Goal: Obtain resource: Obtain resource

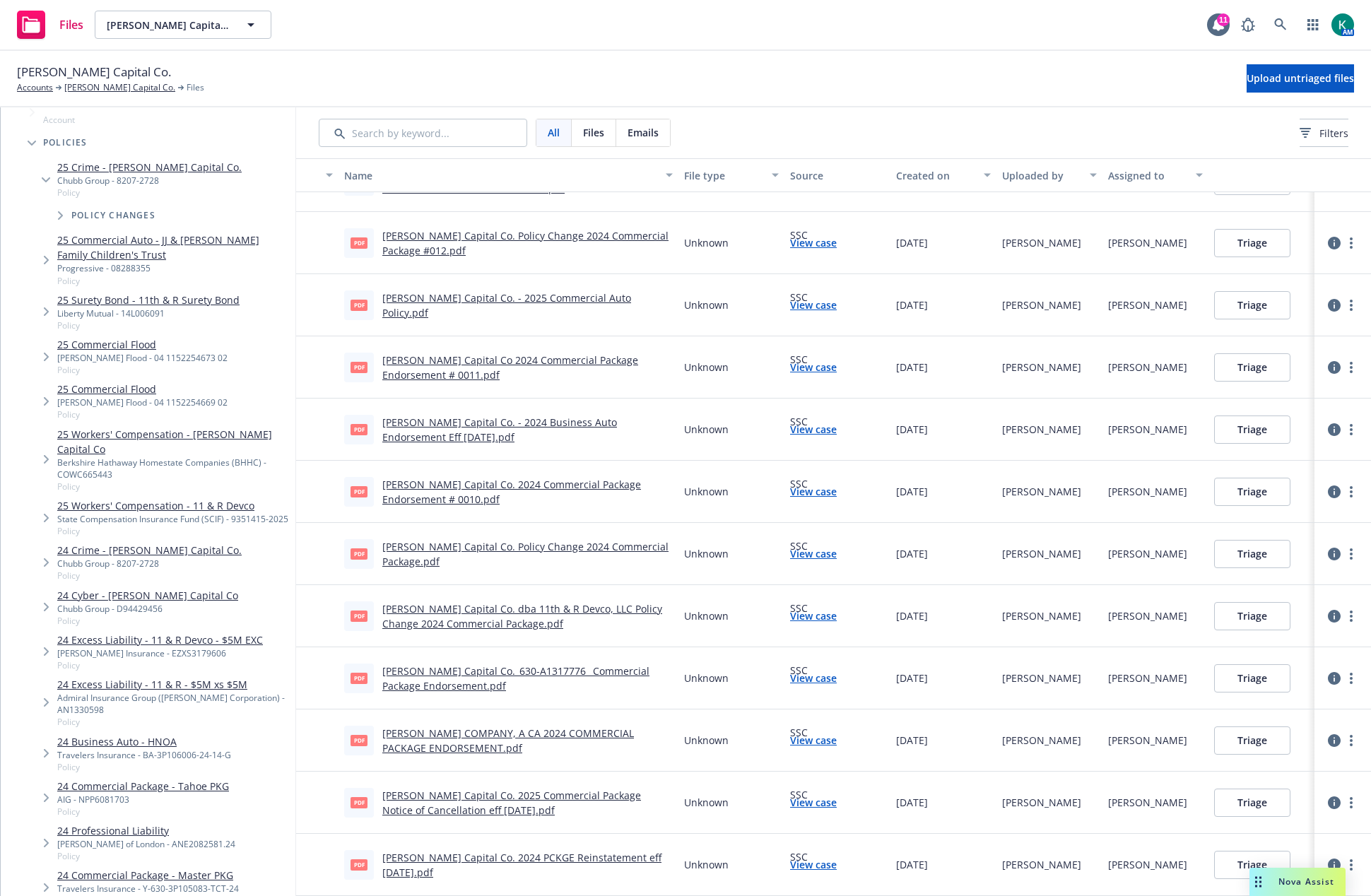
scroll to position [142, 0]
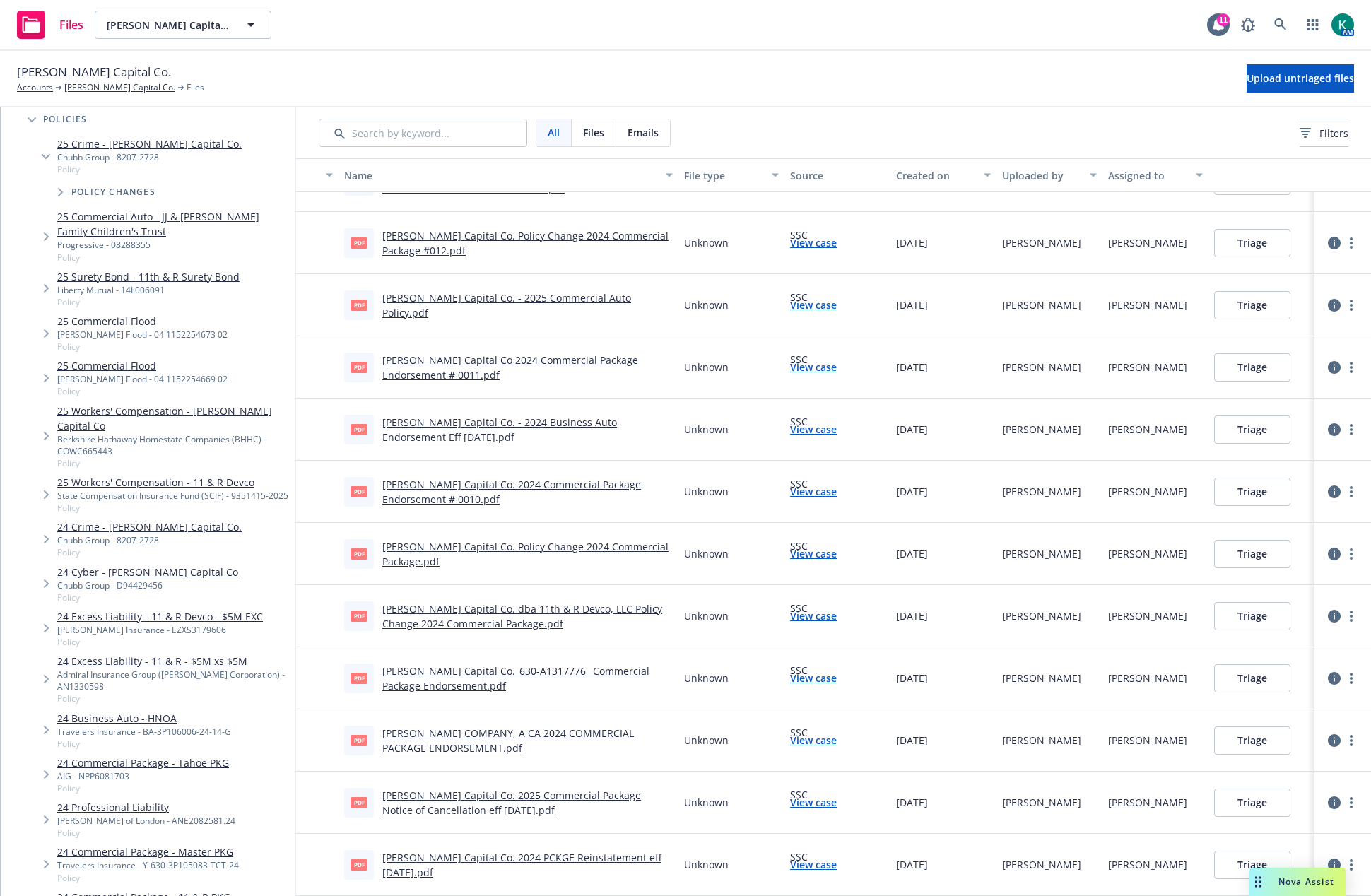
click at [47, 236] on icon "Tree Example" at bounding box center [46, 237] width 5 height 9
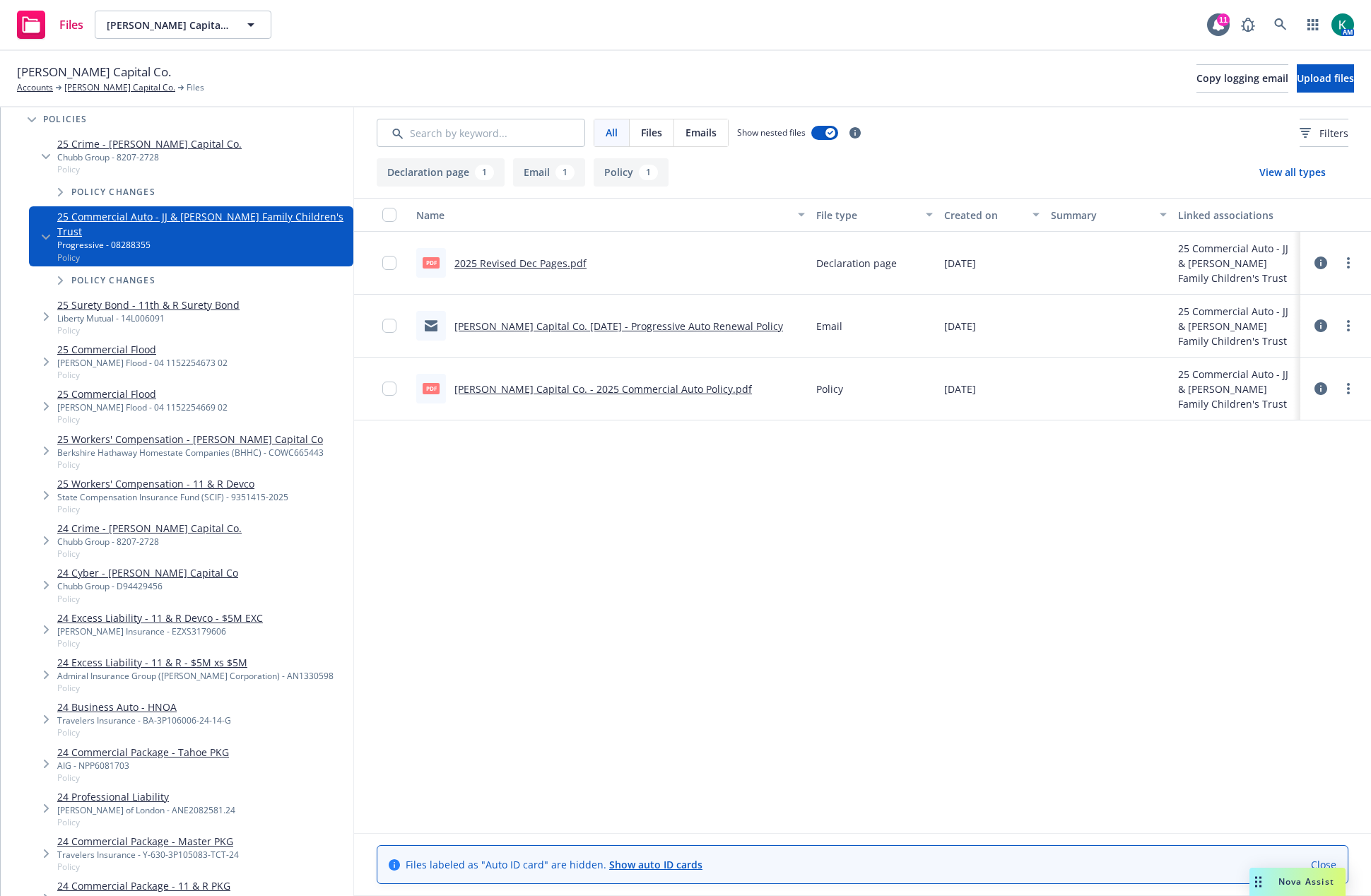
click at [517, 265] on link "2025 Revised Dec Pages.pdf" at bounding box center [520, 263] width 132 height 13
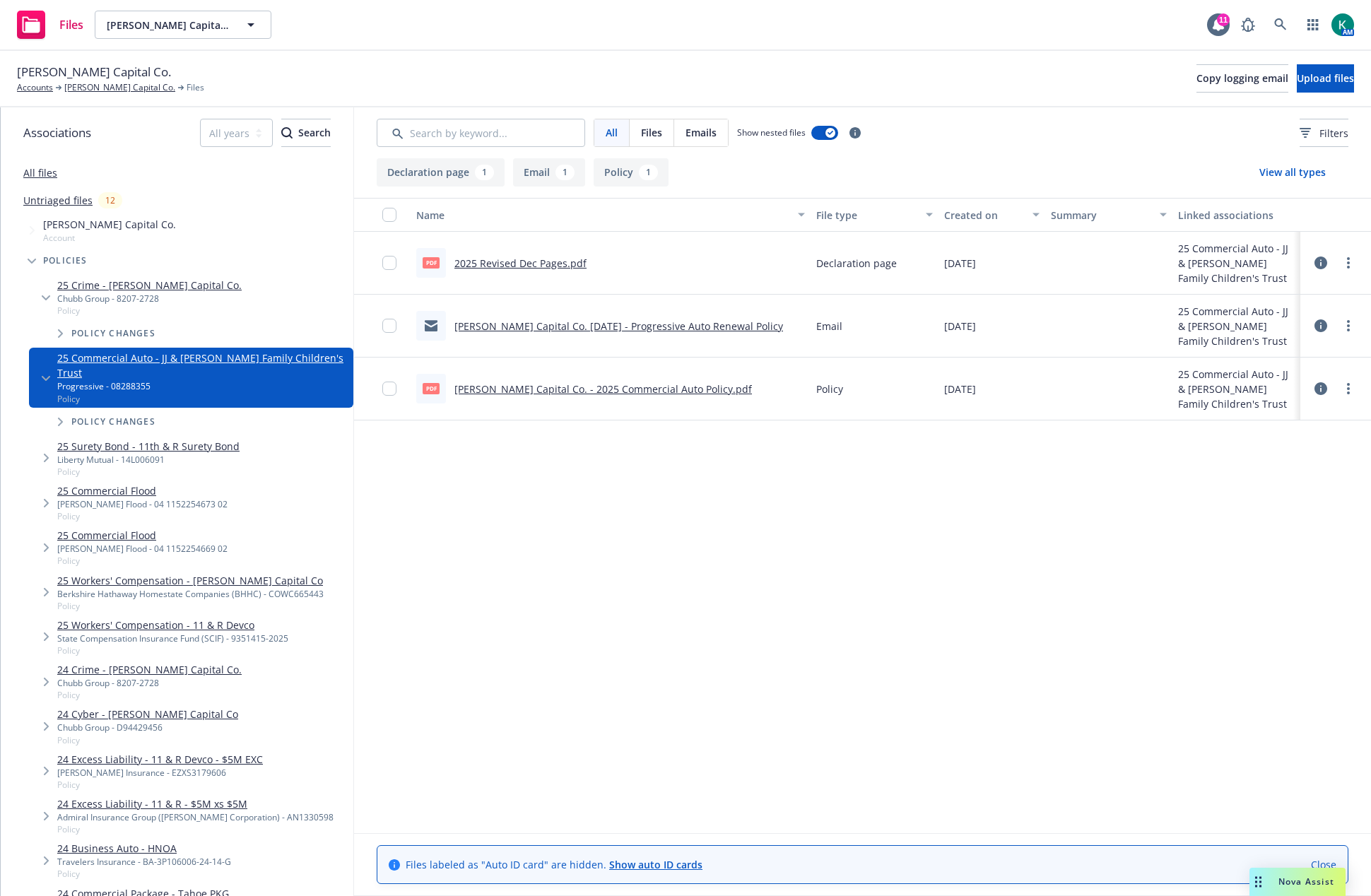
click at [73, 205] on link "Untriaged files" at bounding box center [58, 200] width 69 height 15
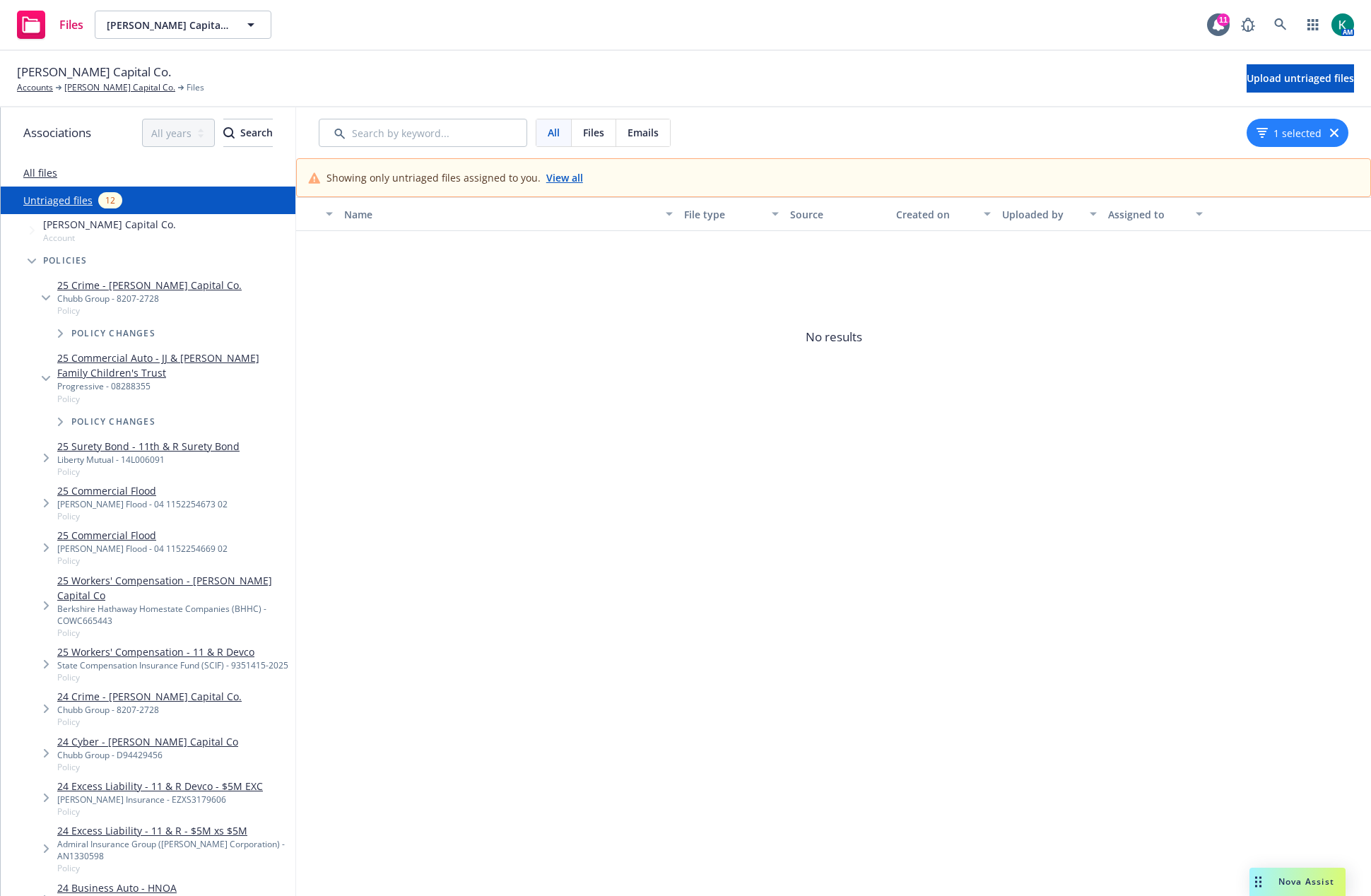
click at [564, 176] on link "View all" at bounding box center [565, 177] width 37 height 15
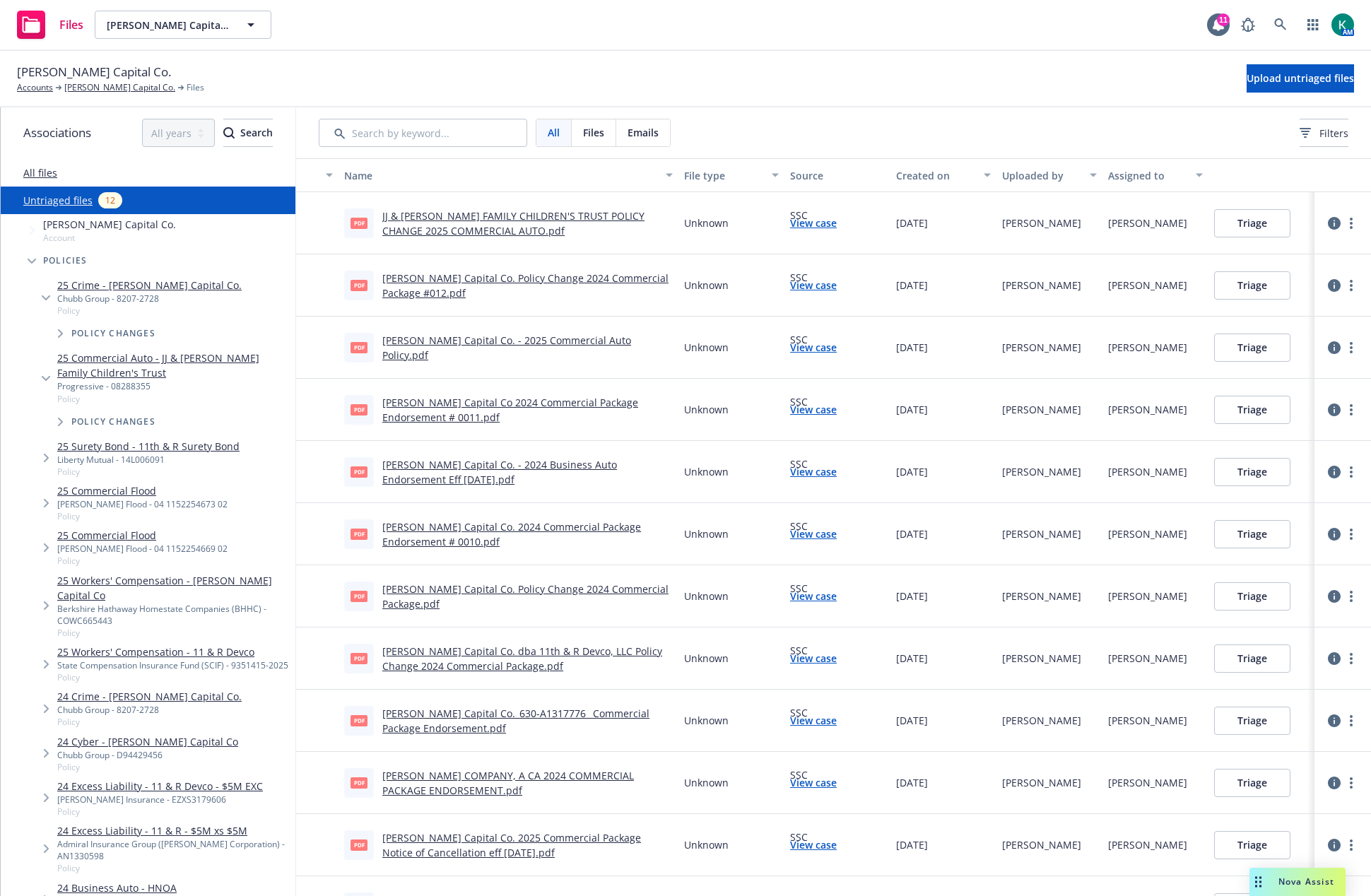
click at [583, 215] on link "JJ & JZ CORDANO FAMILY CHILDREN'S TRUST POLICY CHANGE 2025 COMMERCIAL AUTO.pdf" at bounding box center [514, 223] width 262 height 28
click at [1345, 226] on link "more" at bounding box center [1351, 223] width 17 height 17
click at [1296, 255] on link "Archive" at bounding box center [1286, 252] width 124 height 28
click at [562, 277] on link "Cordano Capital Co. Policy Change 2024 Commercial Package #012.pdf" at bounding box center [525, 285] width 286 height 28
click at [35, 258] on span "Tree Example" at bounding box center [32, 261] width 23 height 23
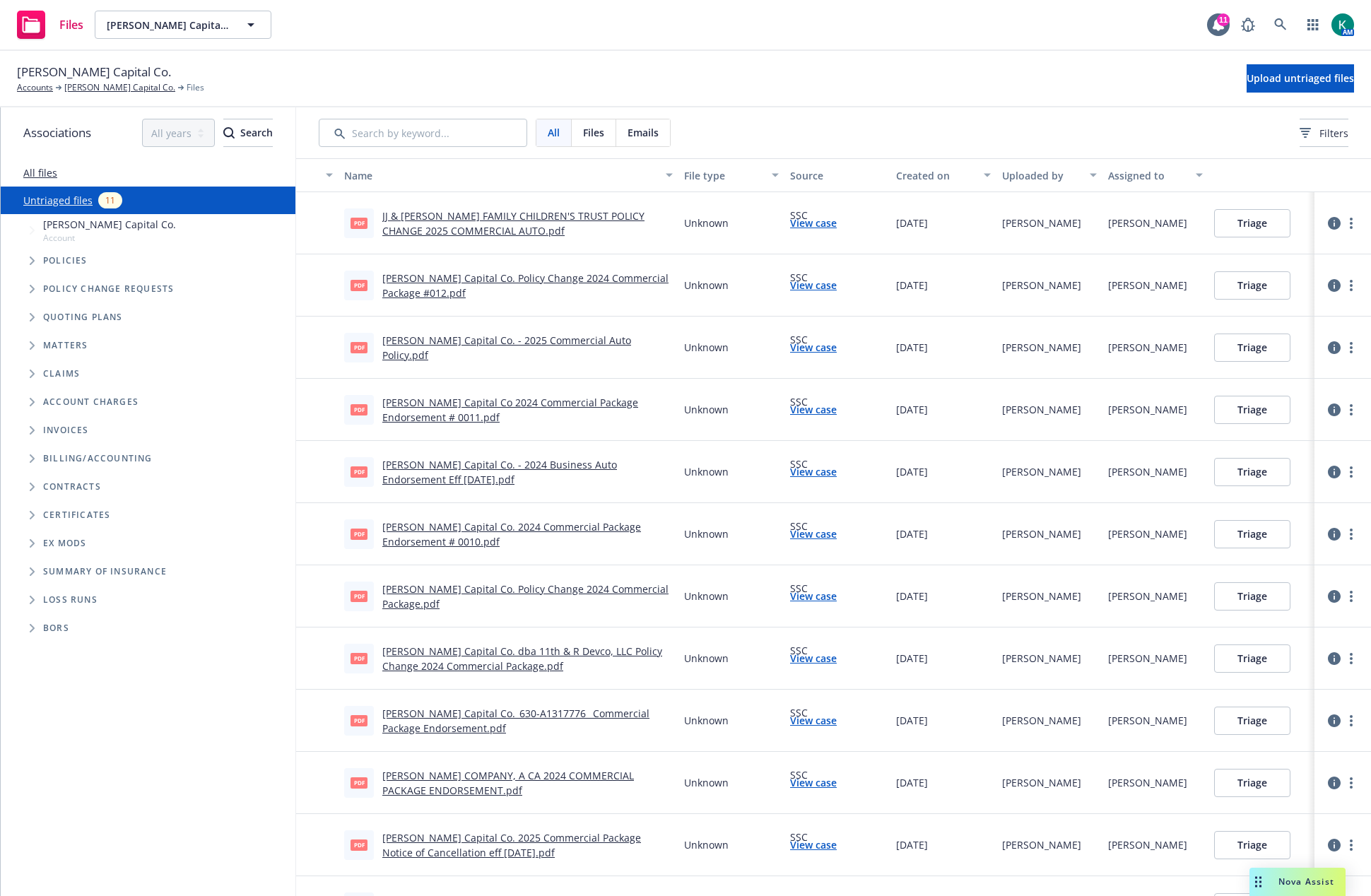
click at [35, 258] on span "Tree Example" at bounding box center [32, 261] width 23 height 23
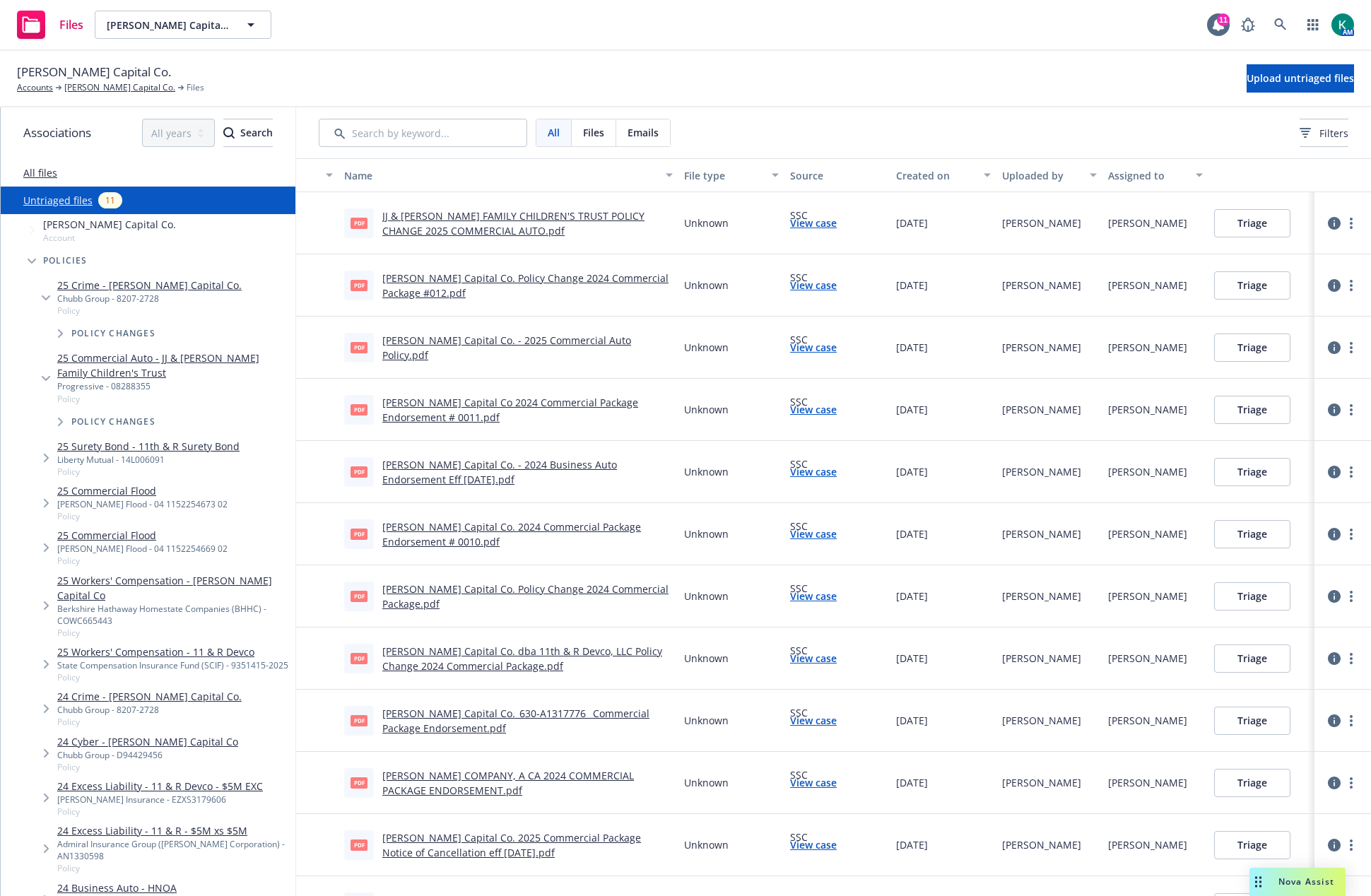
click at [41, 375] on span "Tree Example" at bounding box center [46, 378] width 23 height 23
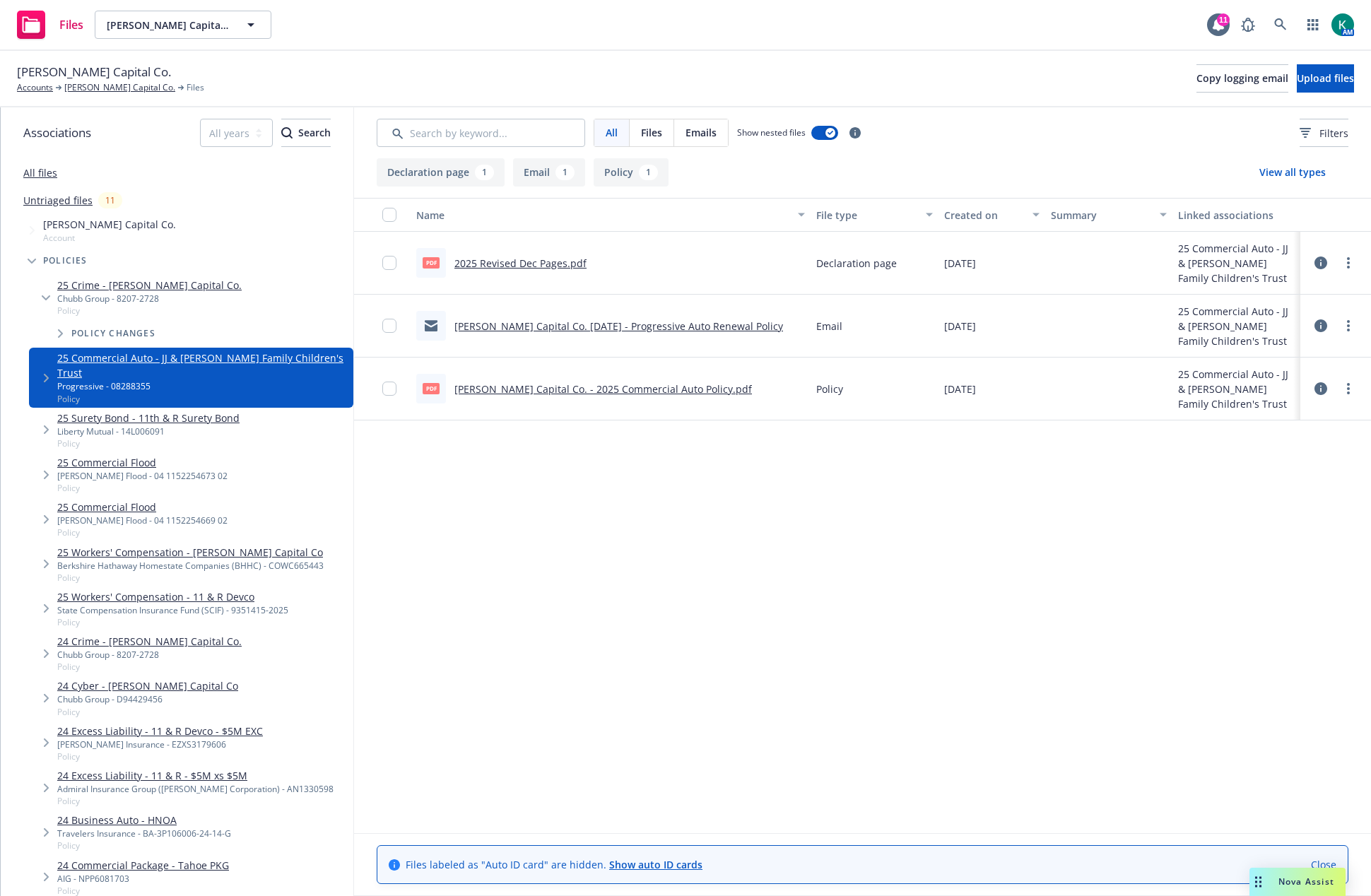
click at [49, 298] on icon "Tree Example" at bounding box center [46, 298] width 9 height 5
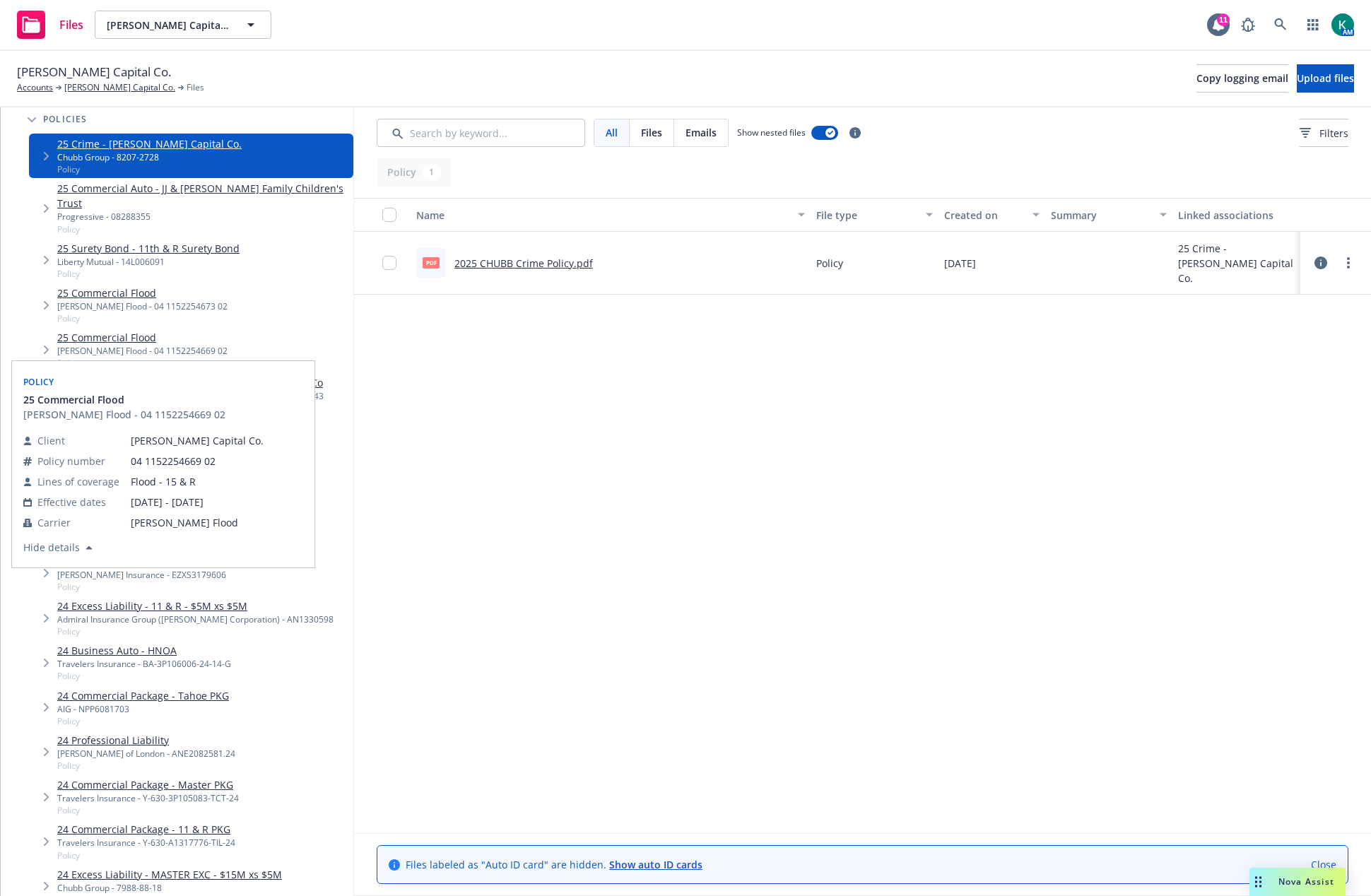
scroll to position [212, 0]
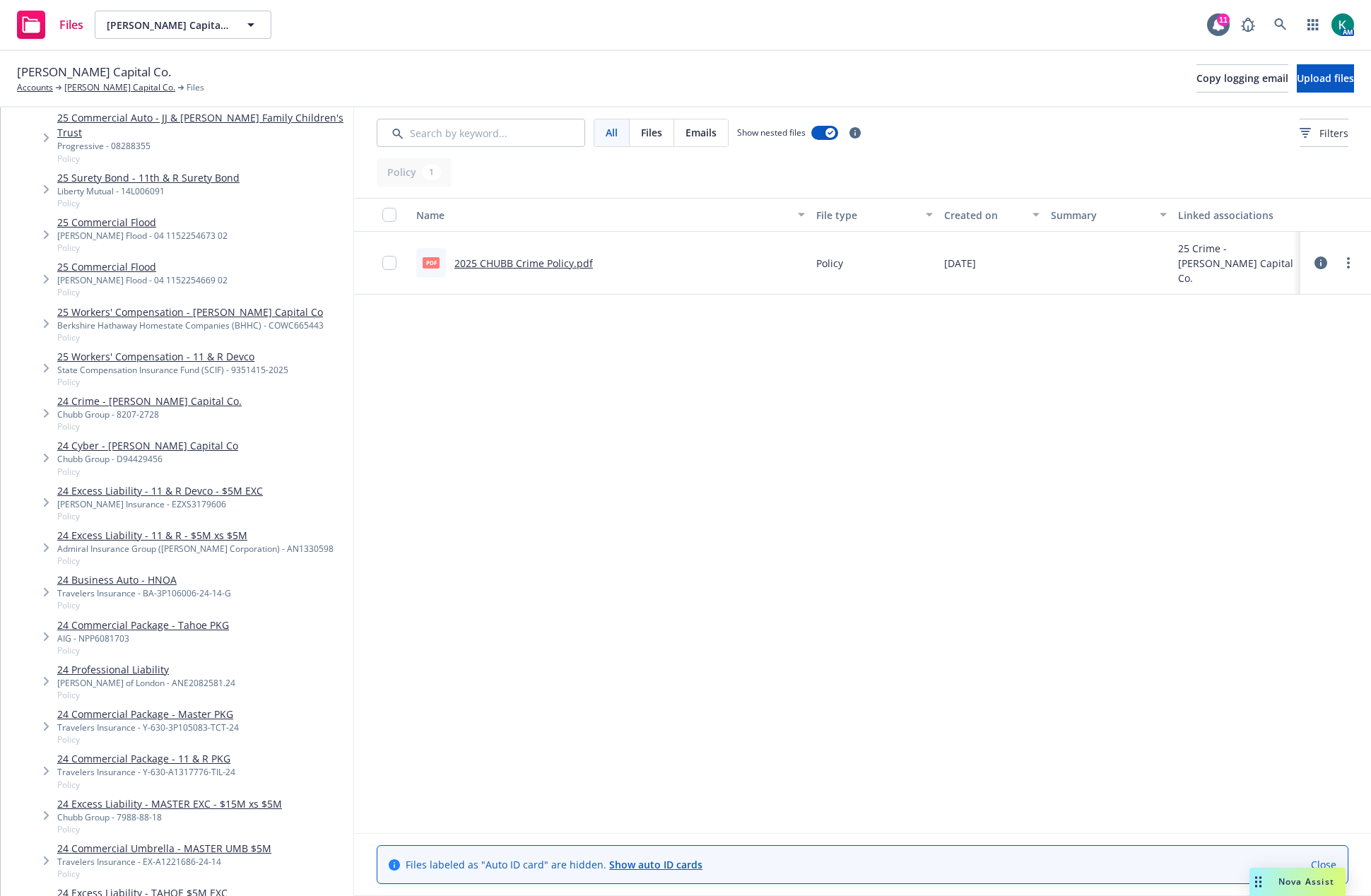
click at [44, 722] on icon "Tree Example" at bounding box center [46, 727] width 5 height 9
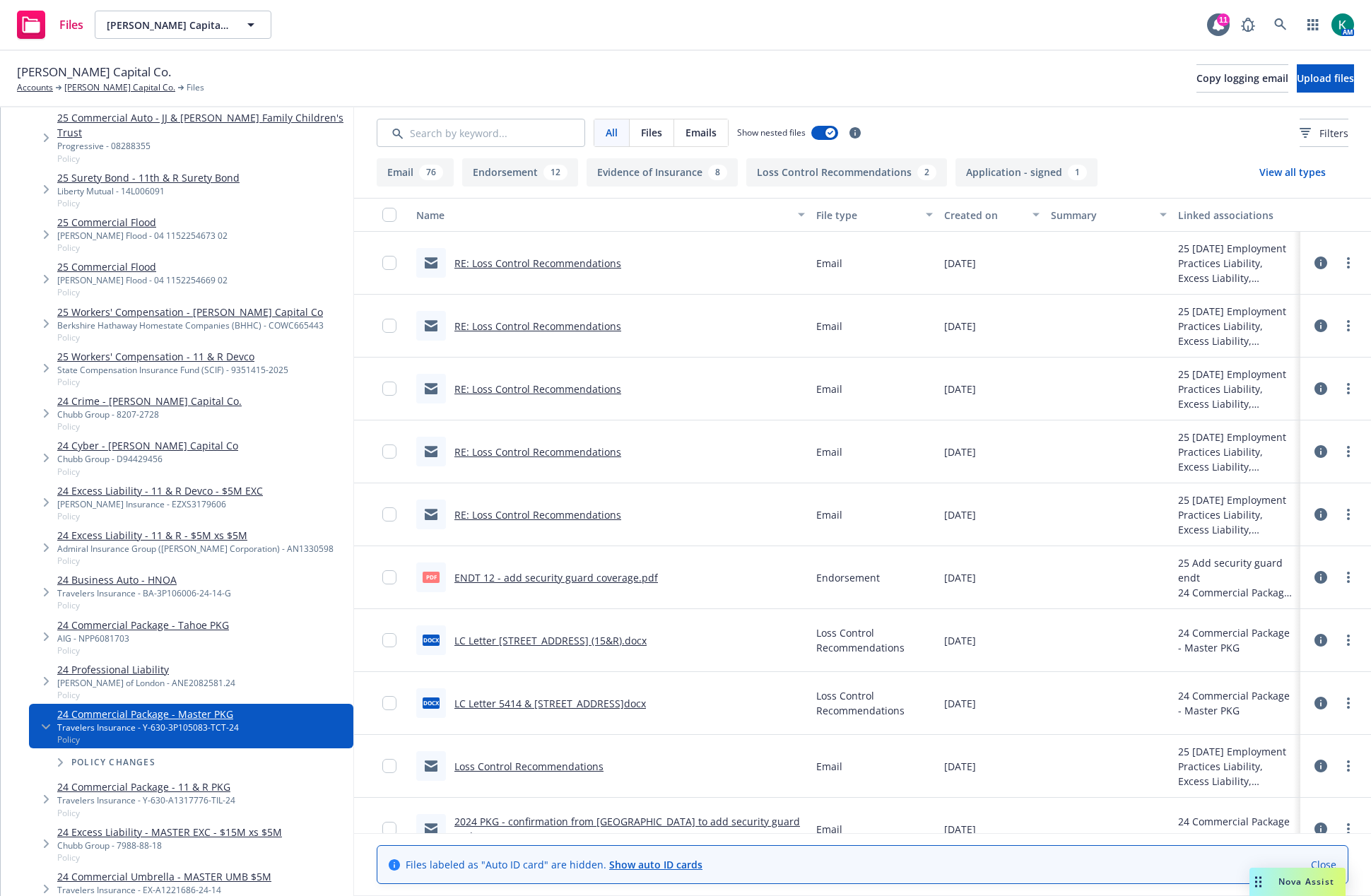
click at [554, 509] on link "RE: Loss Control Recommendations" at bounding box center [538, 514] width 167 height 13
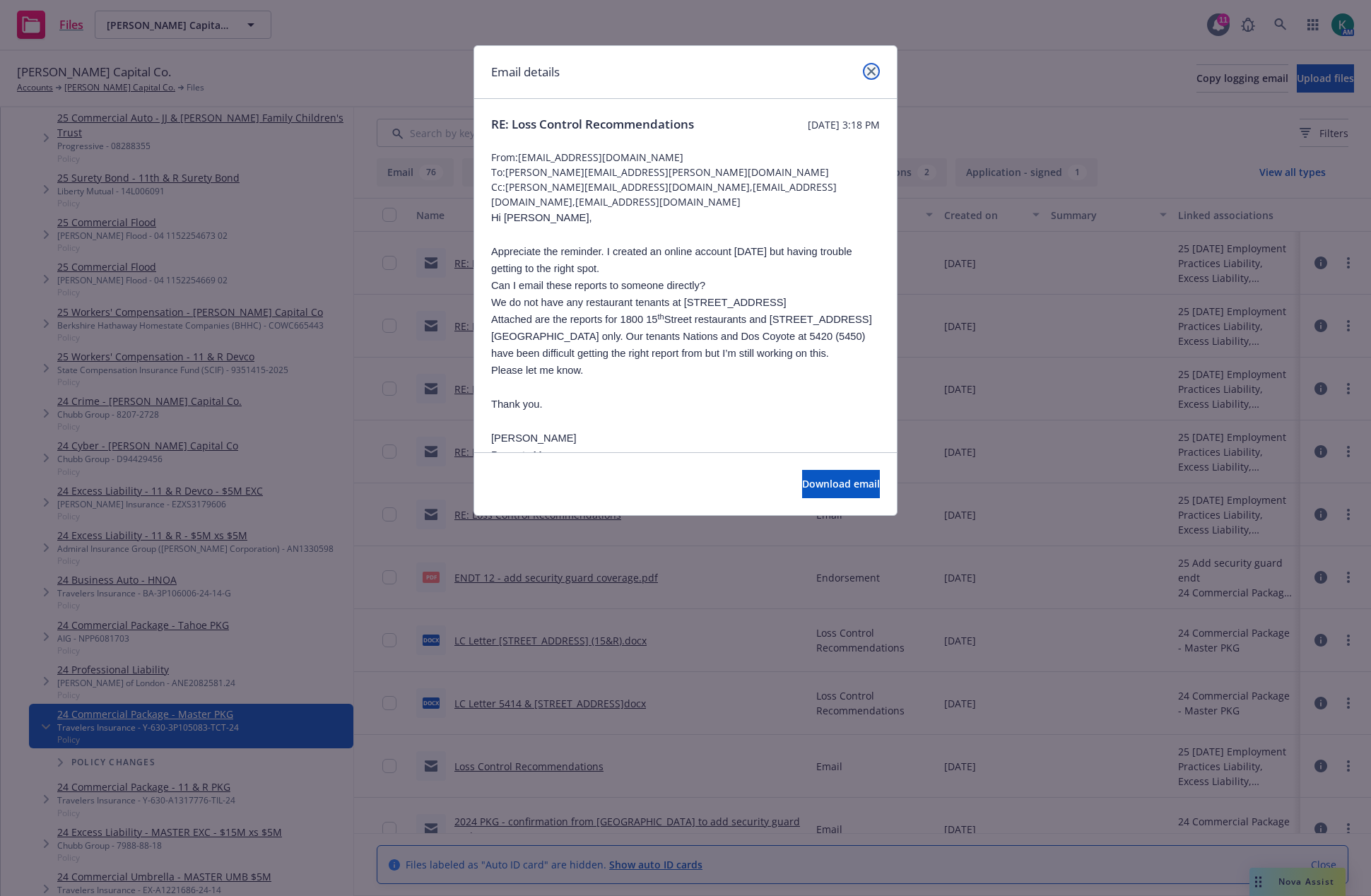
click at [872, 72] on icon "close" at bounding box center [871, 72] width 9 height 9
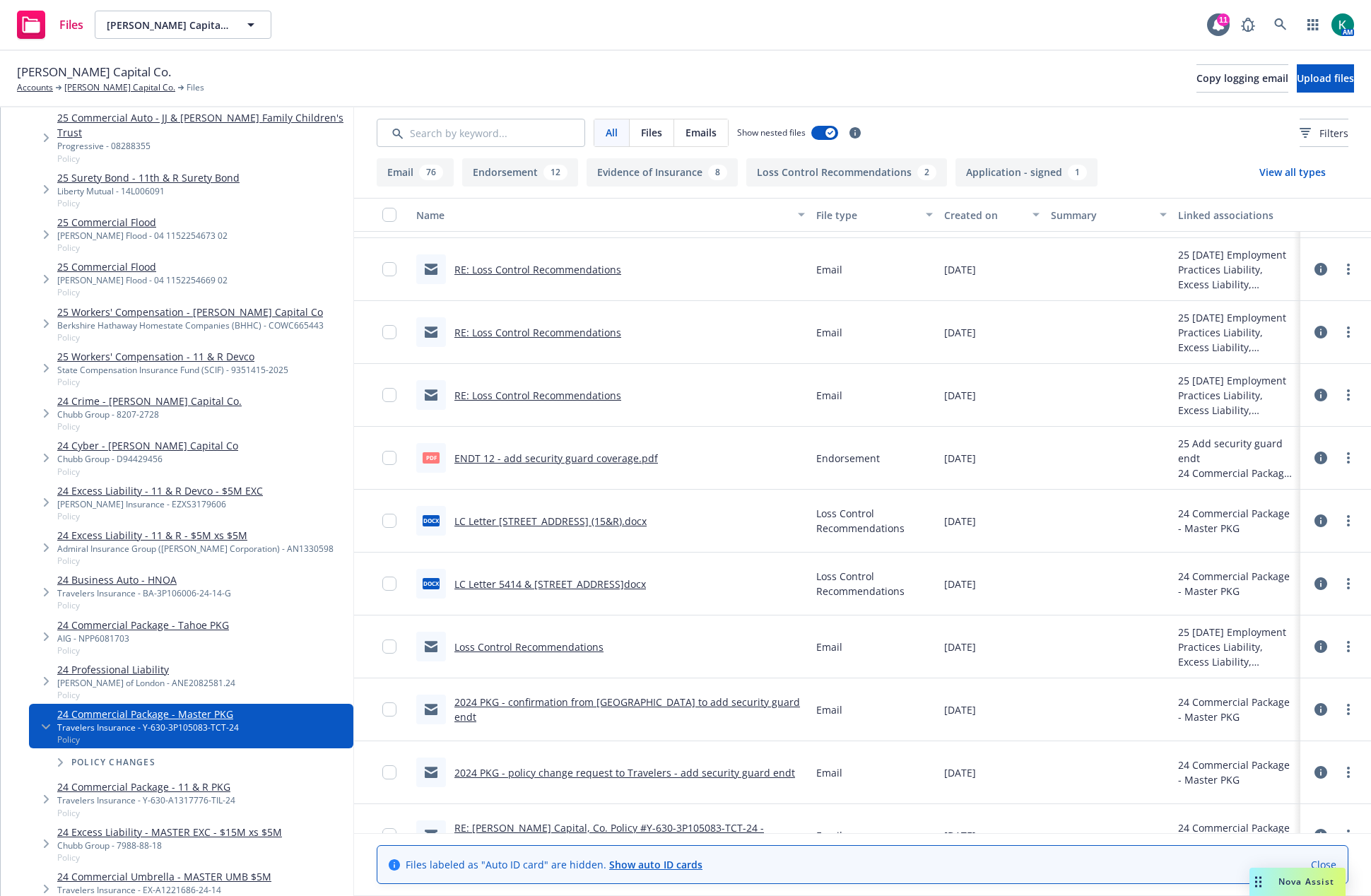
scroll to position [142, 0]
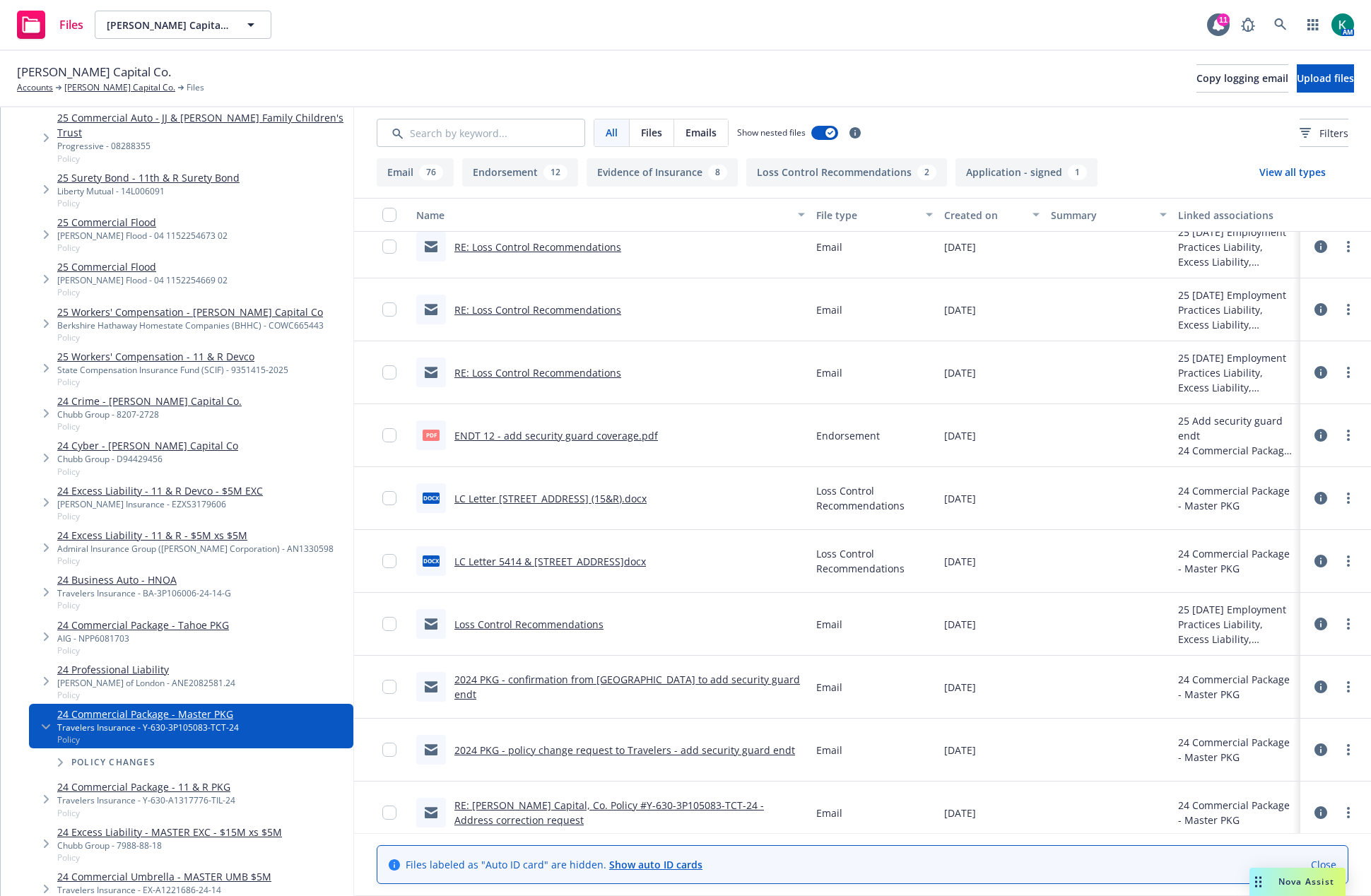
click at [629, 684] on link "2024 PKG - confirmation from [GEOGRAPHIC_DATA] to add security guard endt" at bounding box center [627, 687] width 345 height 28
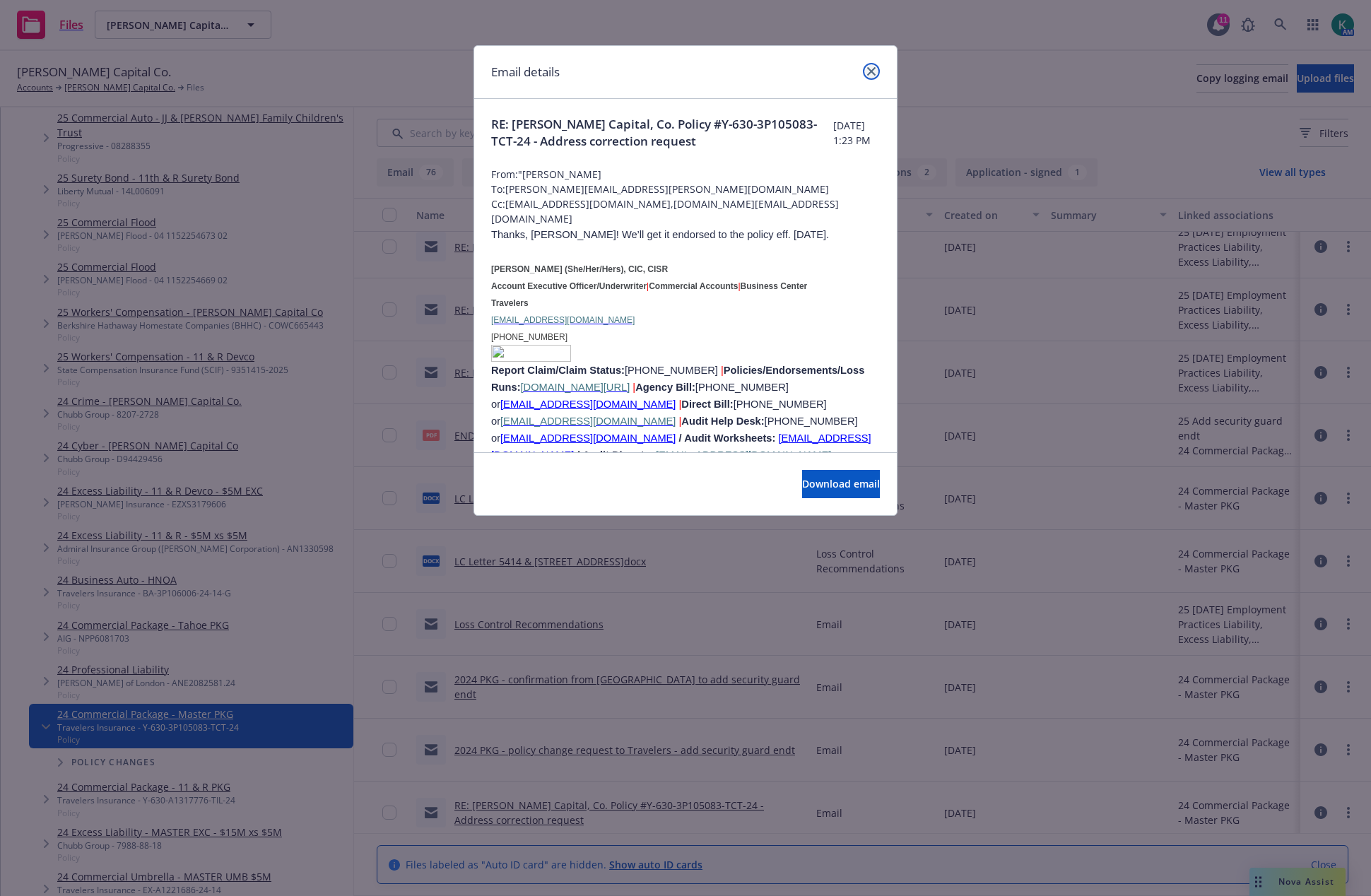
click at [872, 72] on icon "close" at bounding box center [871, 72] width 9 height 9
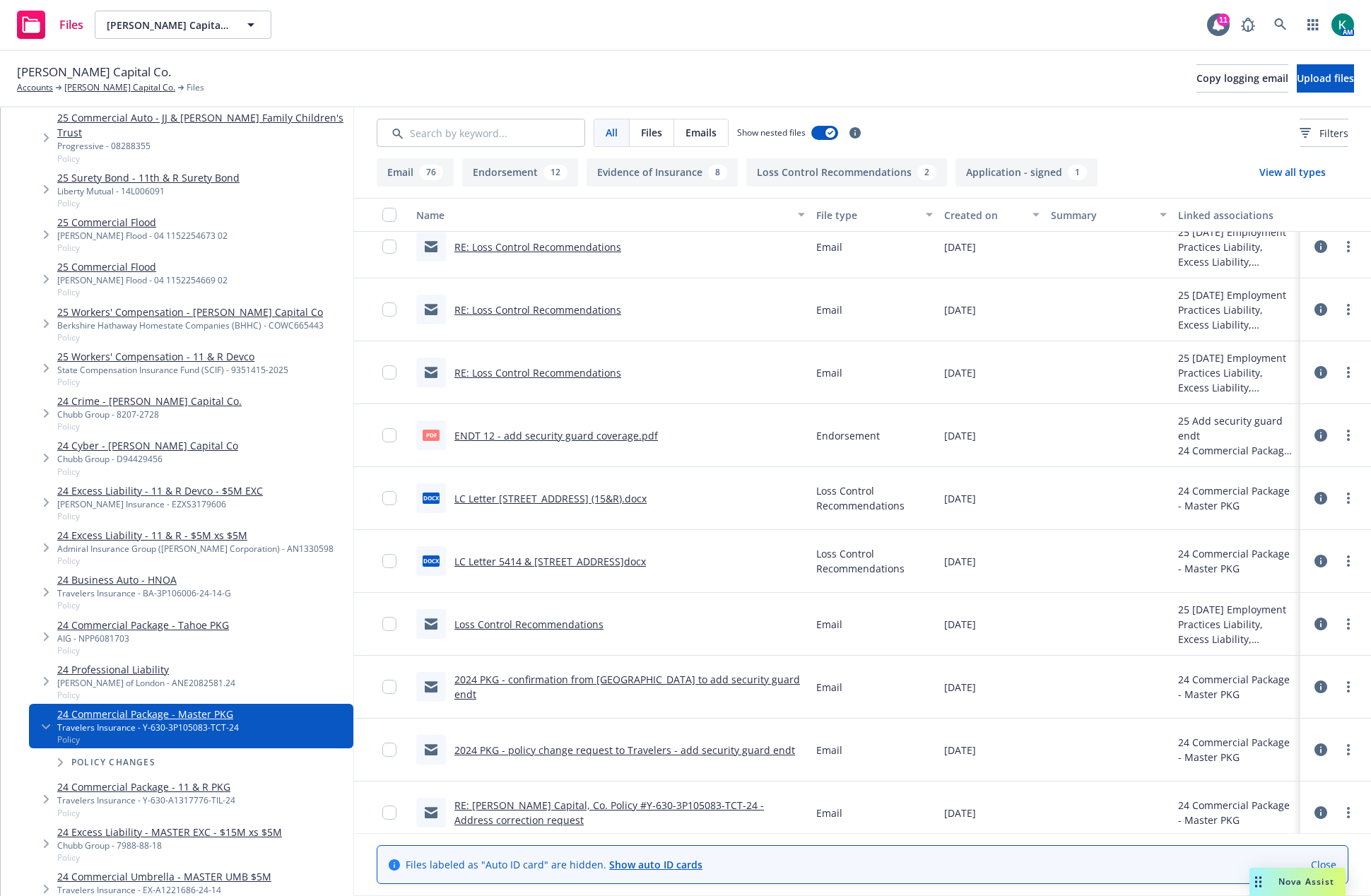
click at [574, 440] on link "ENDT 12 - add security guard coverage.pdf" at bounding box center [556, 435] width 204 height 13
click at [86, 84] on link "[PERSON_NAME] Capital Co." at bounding box center [120, 88] width 111 height 12
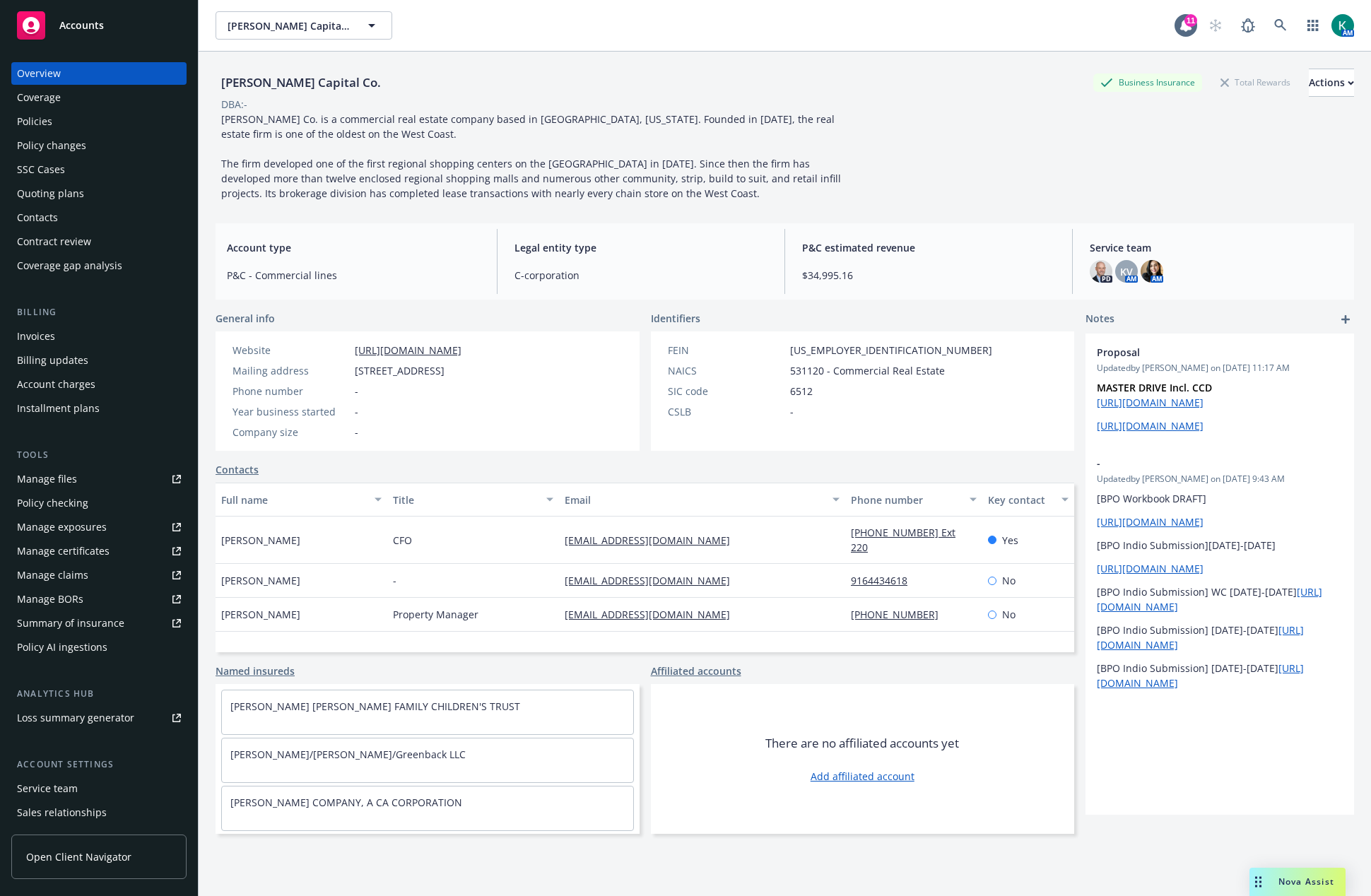
click at [76, 335] on div "Invoices" at bounding box center [98, 336] width 164 height 23
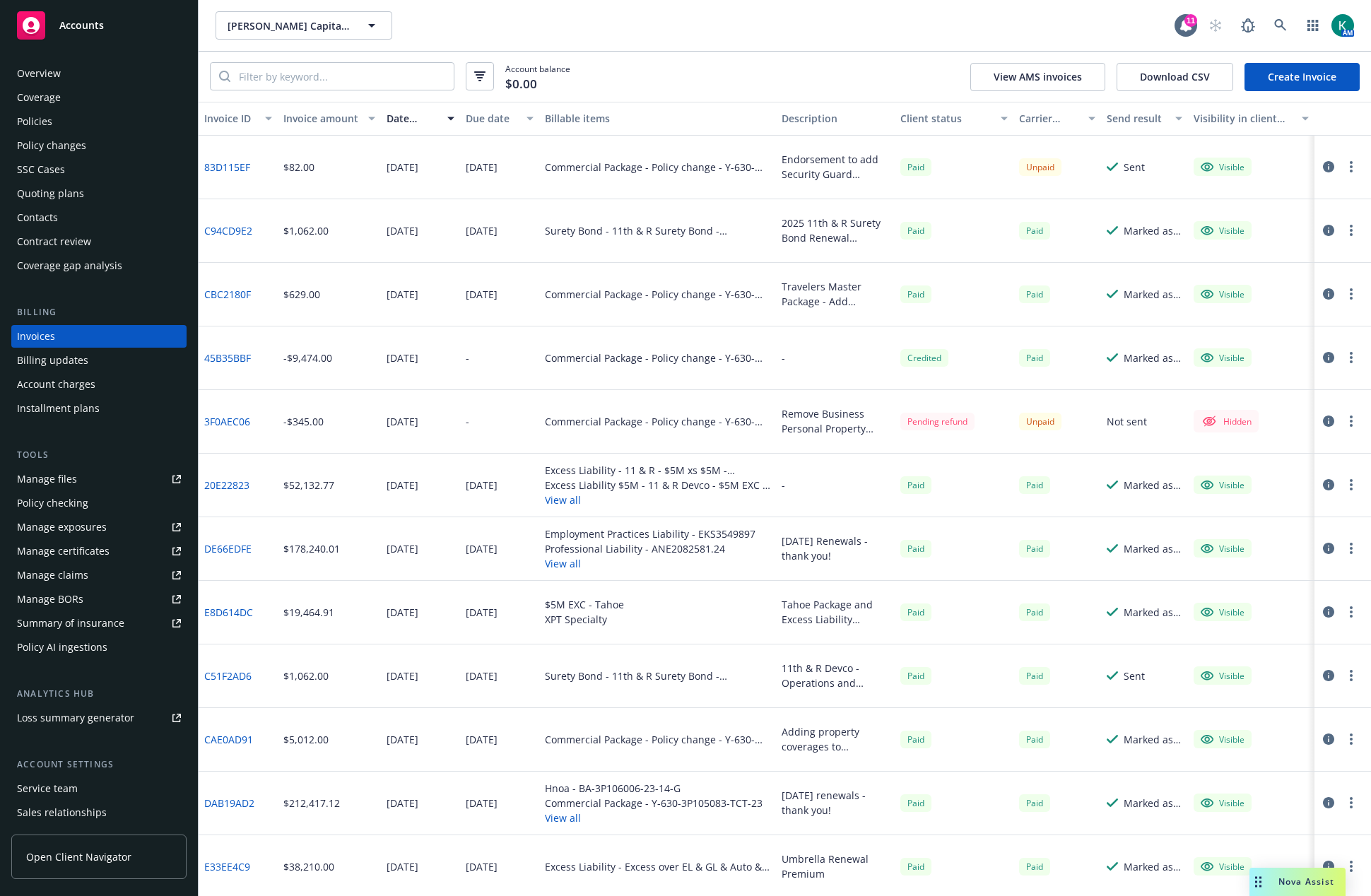
click at [1323, 166] on icon "button" at bounding box center [1328, 166] width 12 height 12
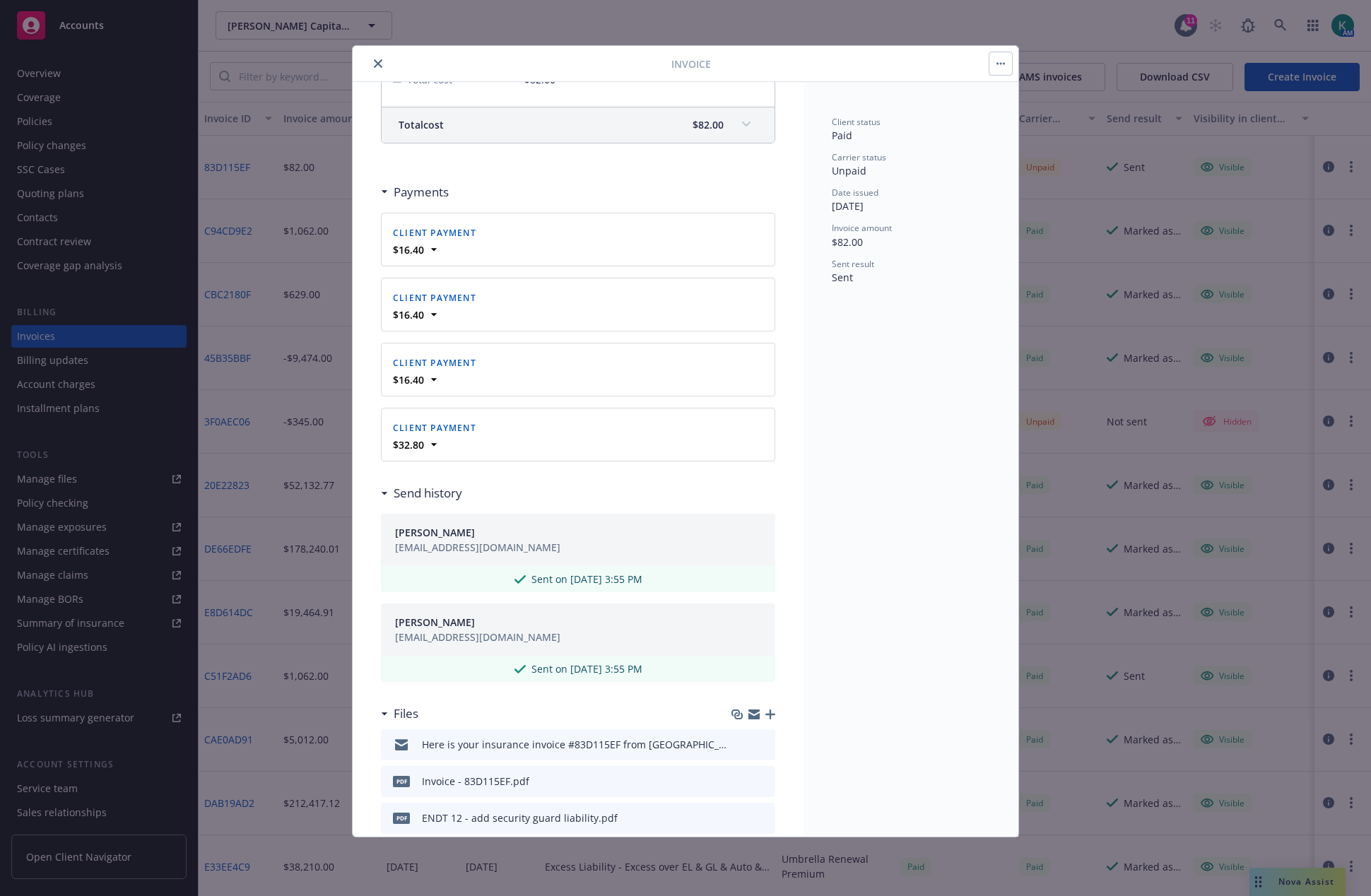
scroll to position [419, 0]
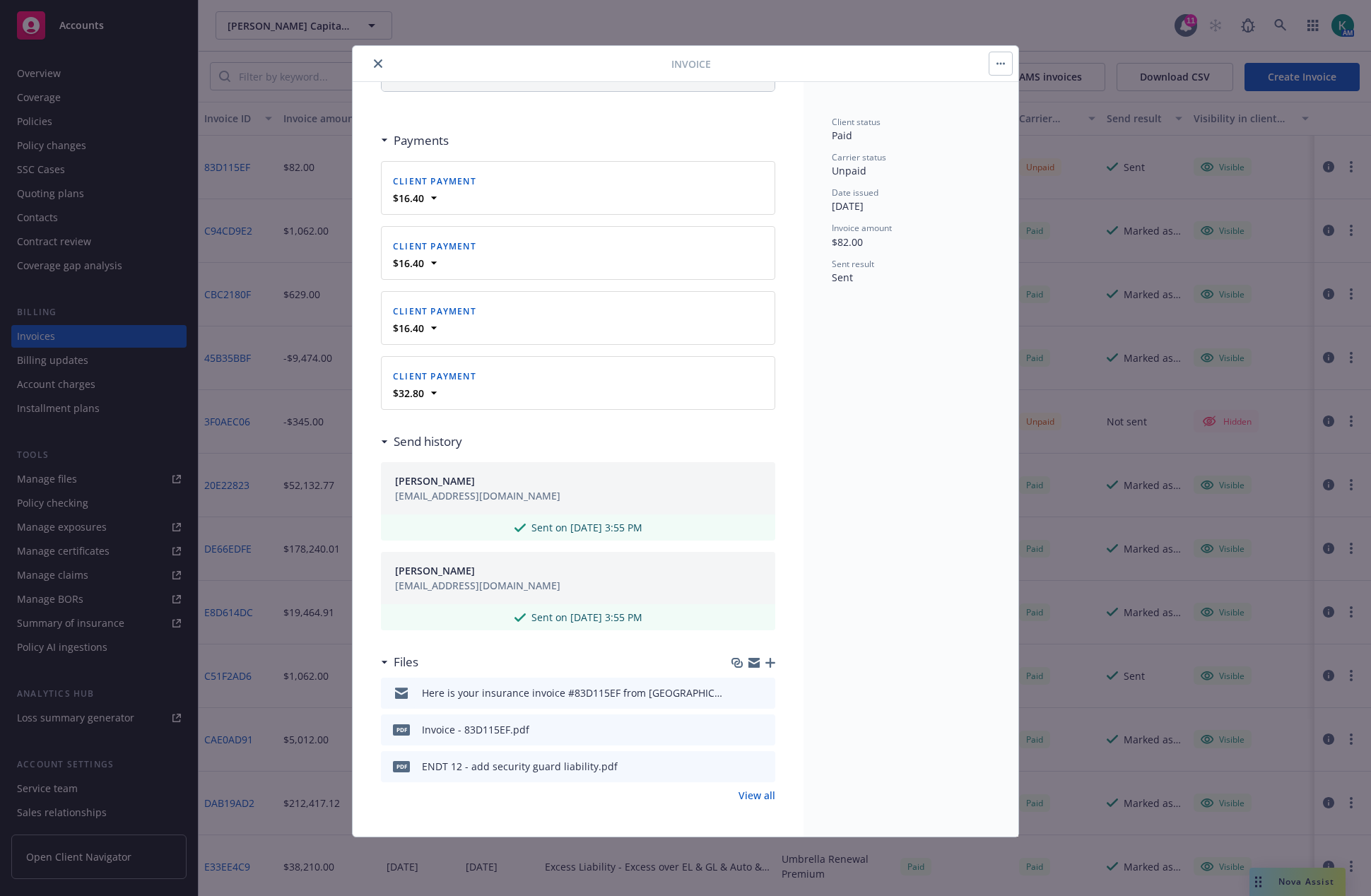
click at [758, 693] on button "preview file" at bounding box center [763, 691] width 16 height 12
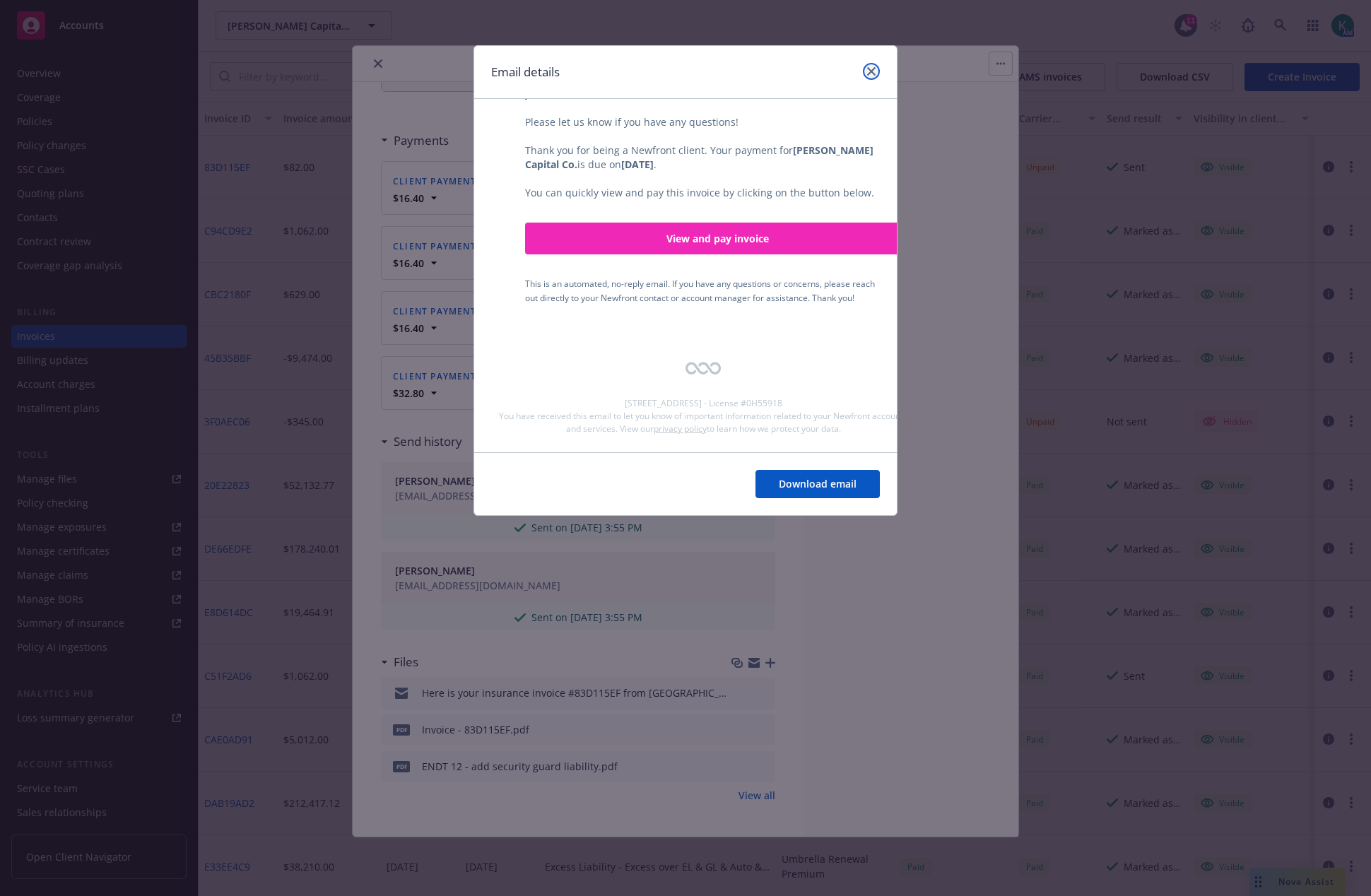
click at [874, 75] on link "close" at bounding box center [871, 71] width 17 height 17
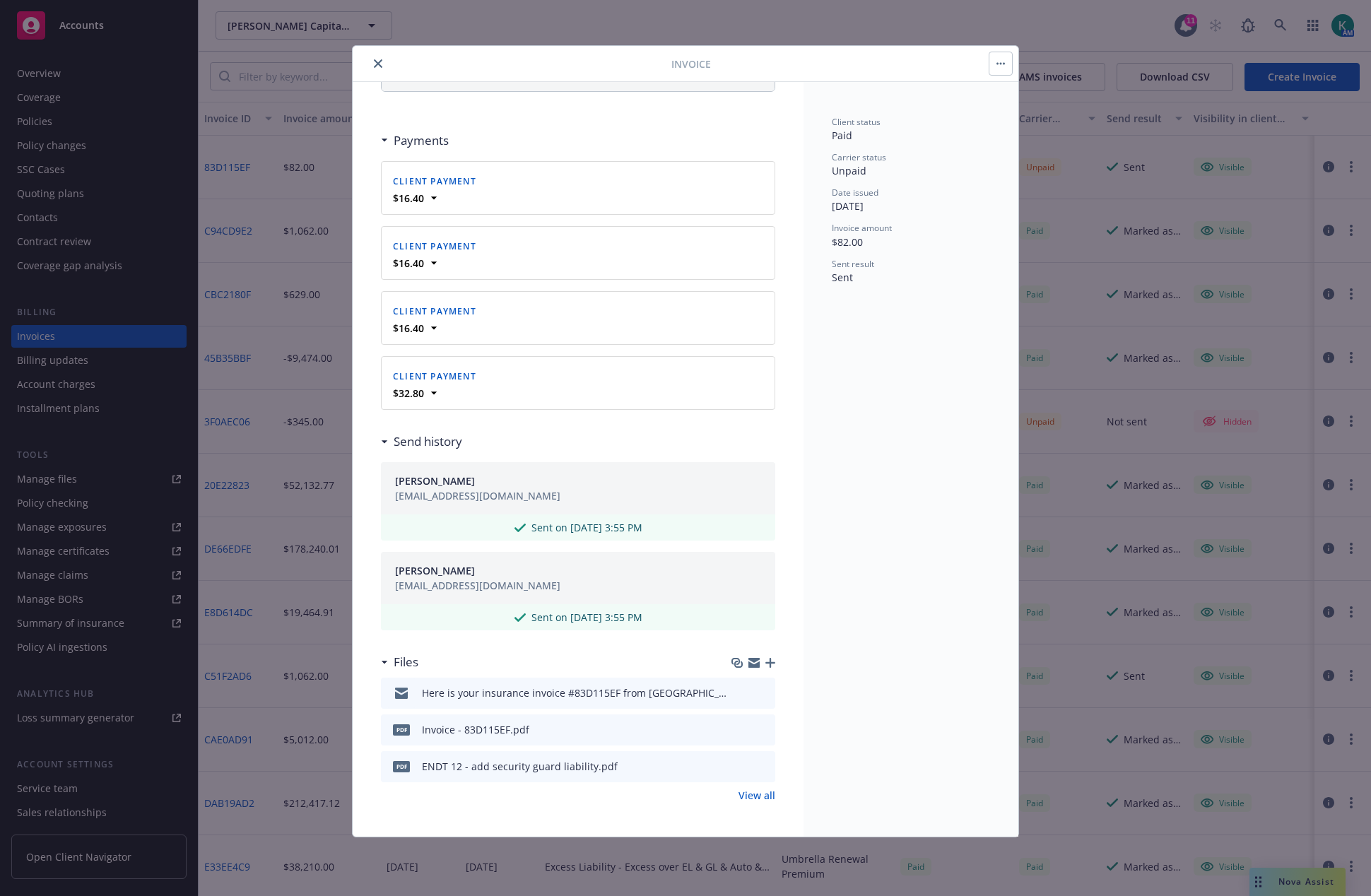
click at [380, 63] on icon "close" at bounding box center [378, 64] width 9 height 9
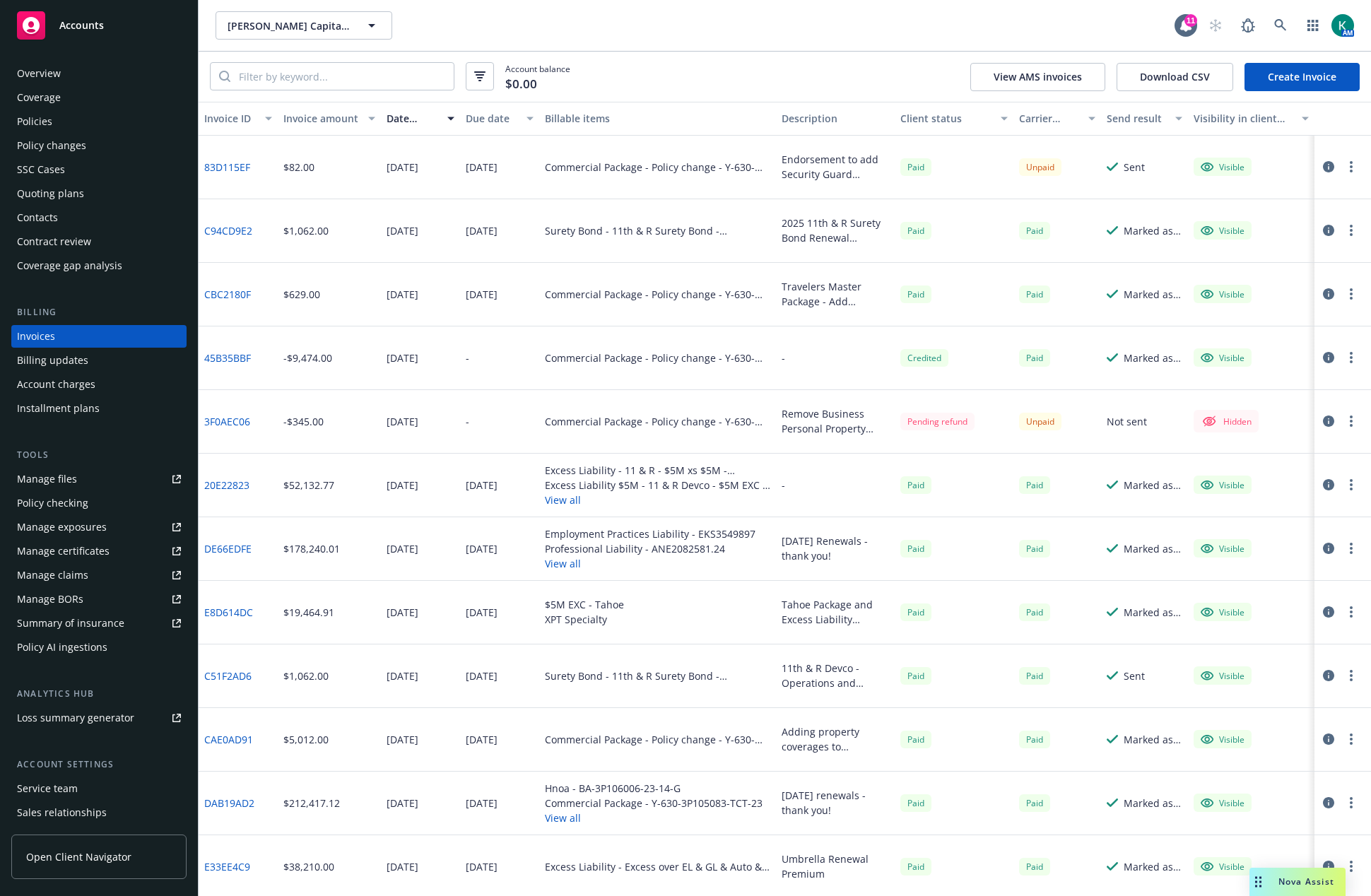
click at [75, 120] on div "Policies" at bounding box center [98, 122] width 164 height 23
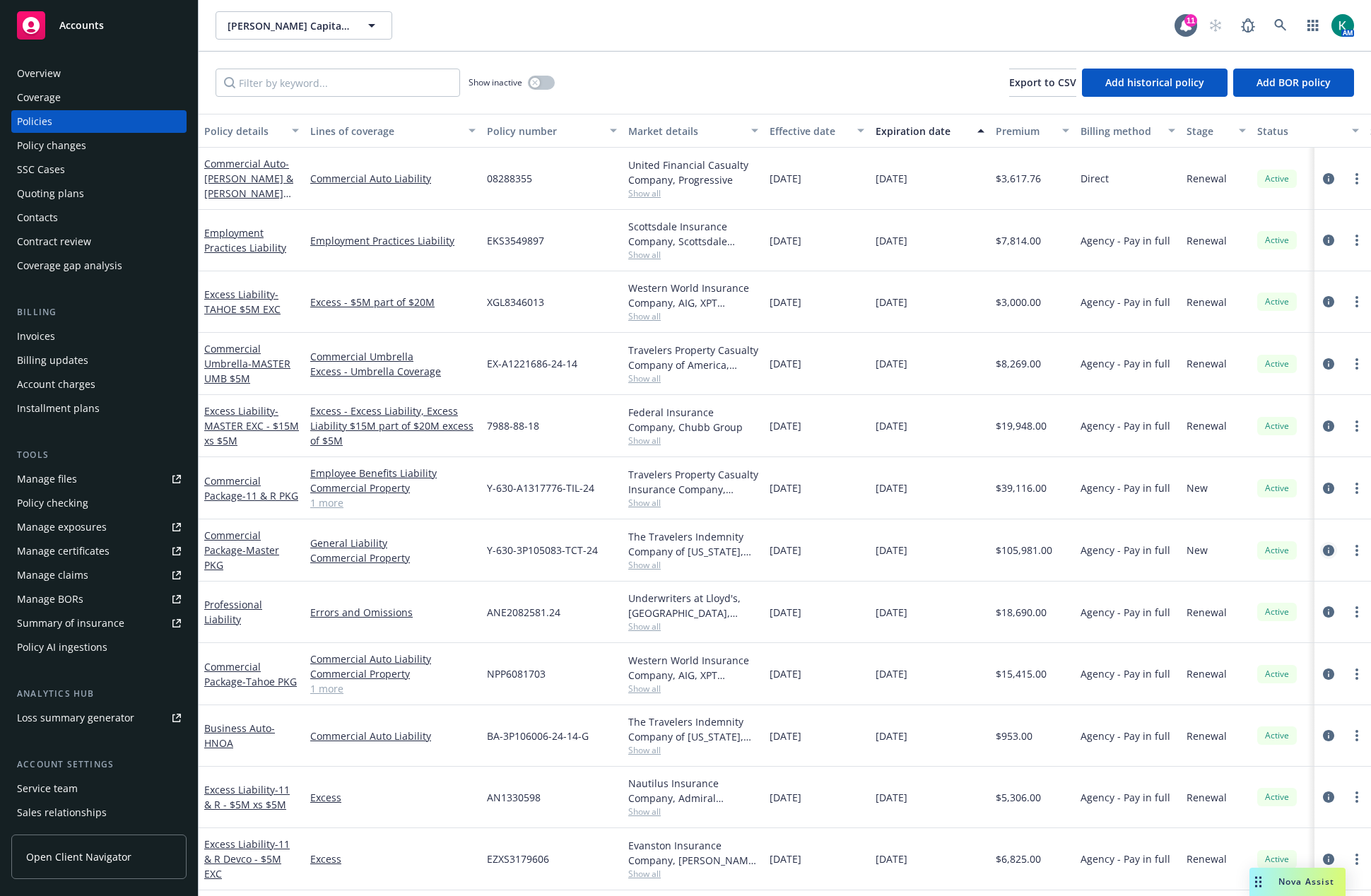
click at [1323, 555] on icon "circleInformation" at bounding box center [1328, 550] width 12 height 12
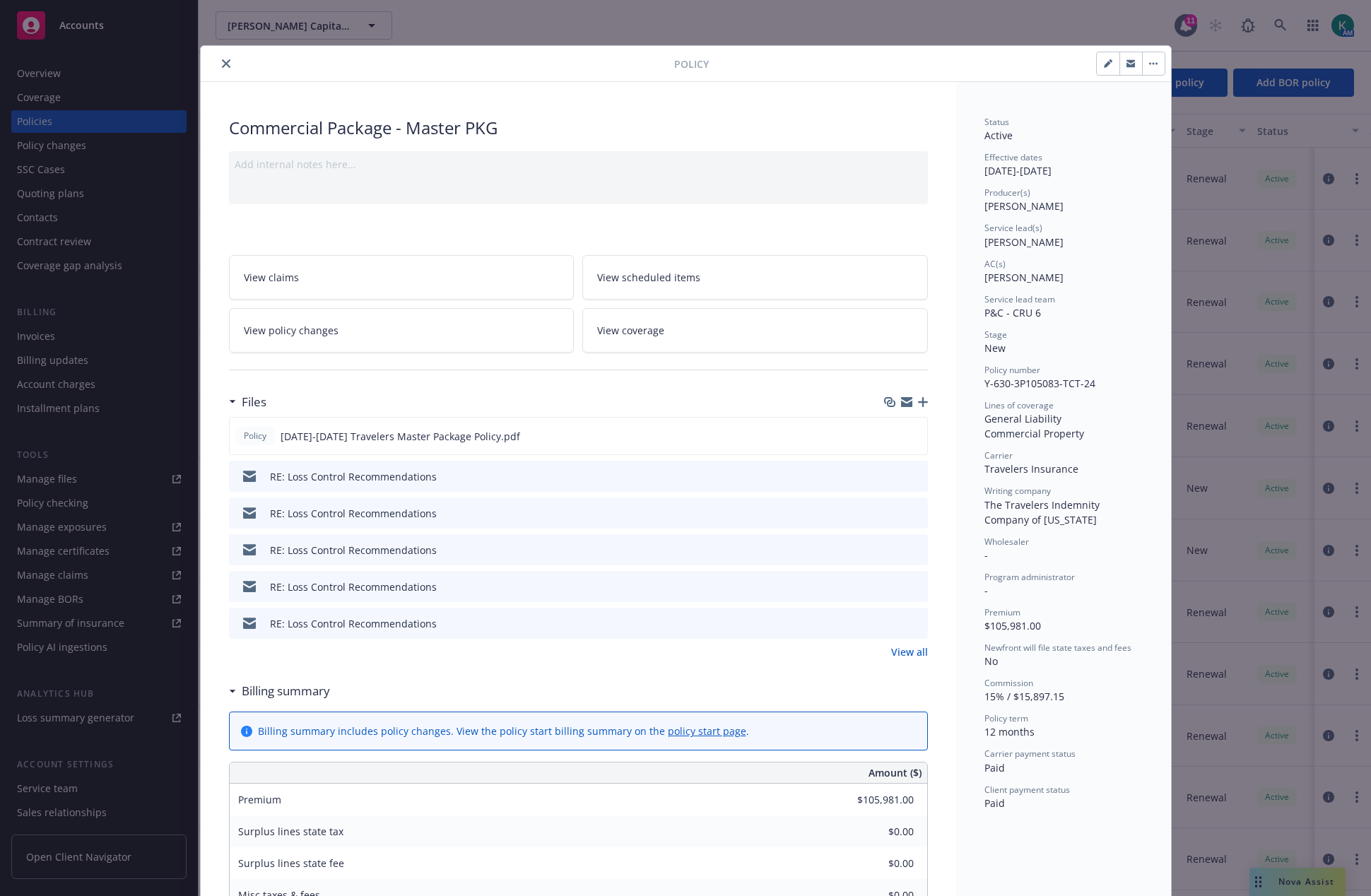
click at [905, 653] on link "View all" at bounding box center [910, 652] width 37 height 15
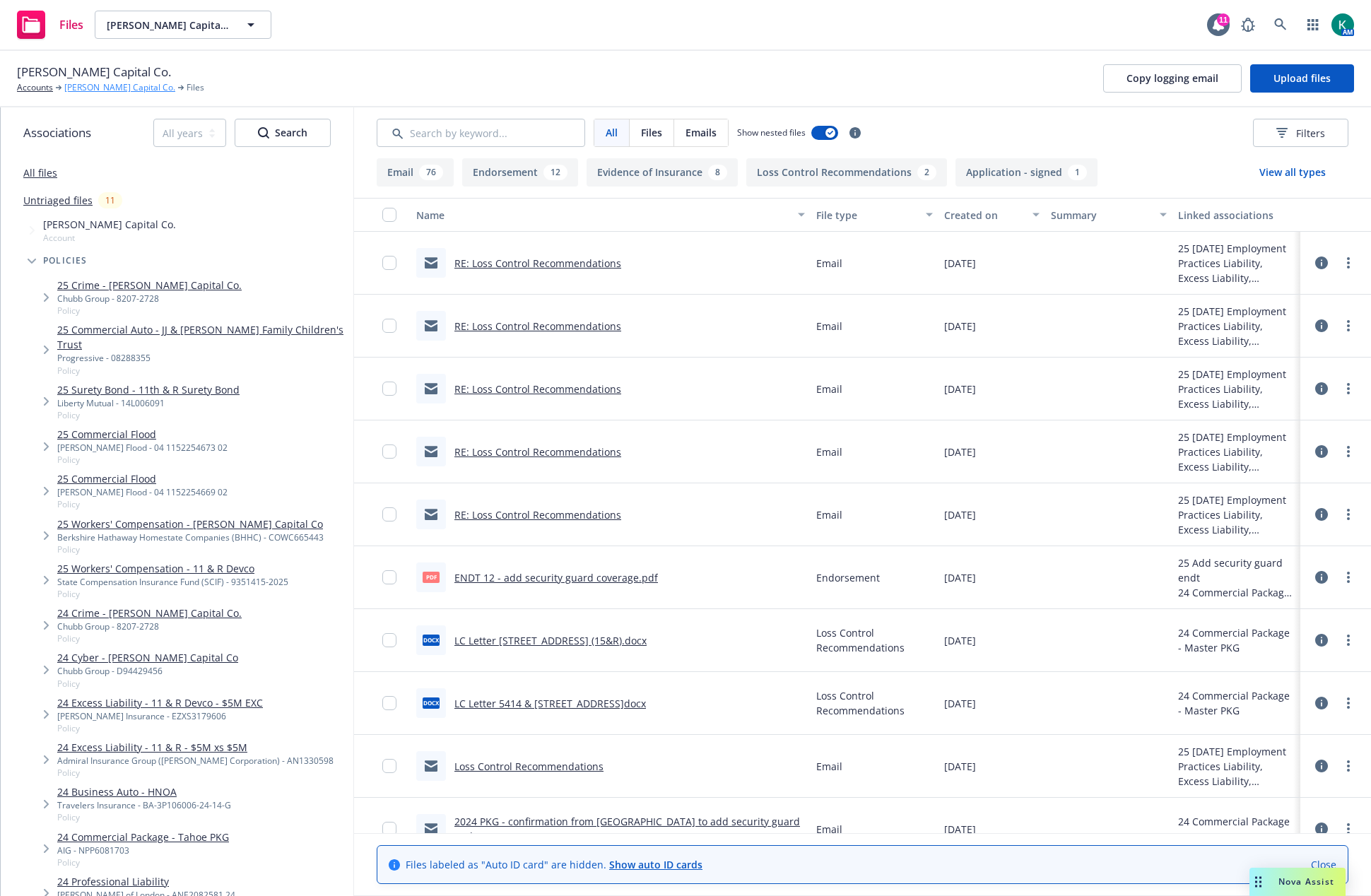
click at [104, 88] on link "[PERSON_NAME] Capital Co." at bounding box center [120, 88] width 111 height 12
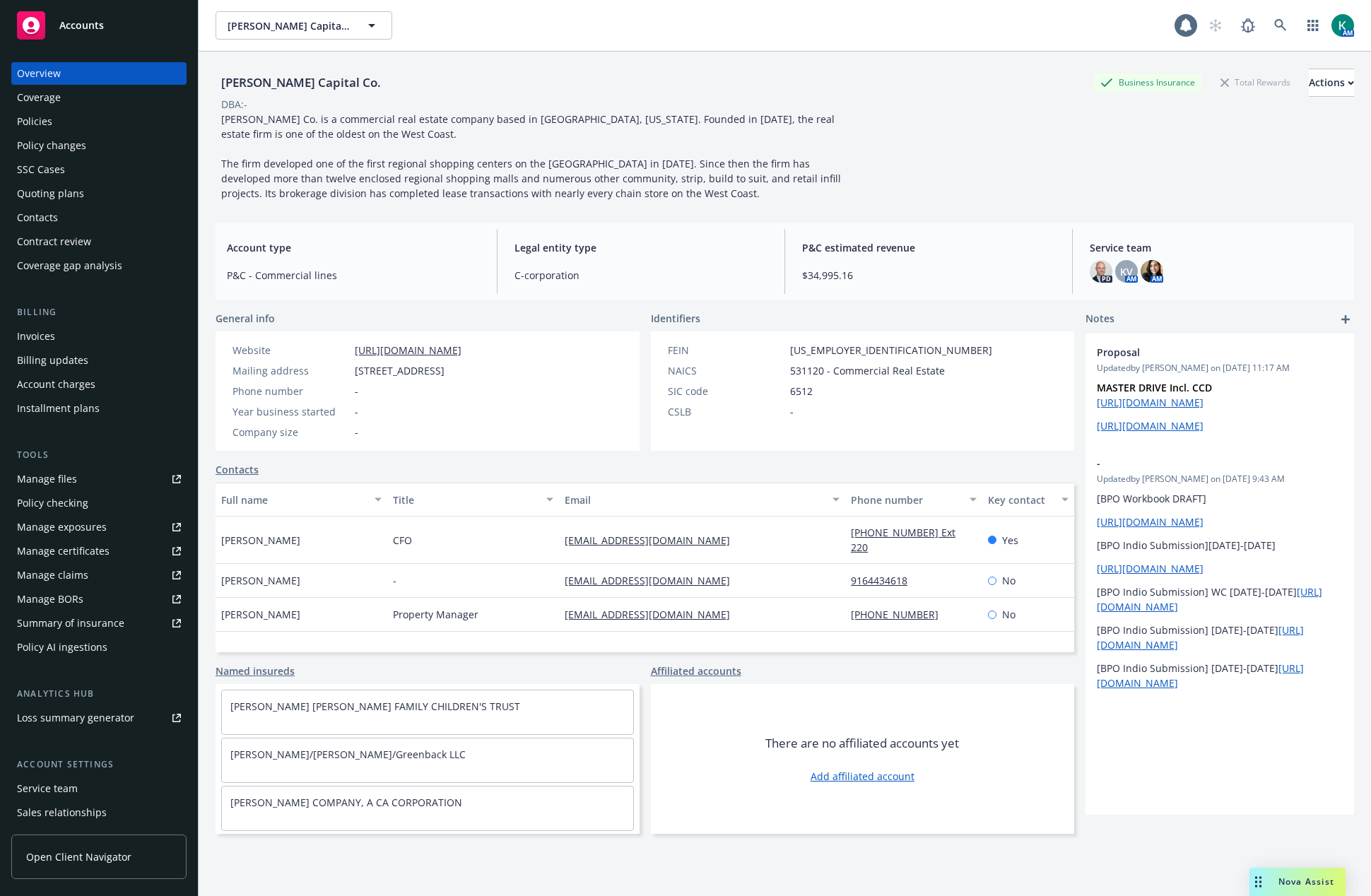
click at [45, 163] on div "SSC Cases" at bounding box center [41, 170] width 48 height 23
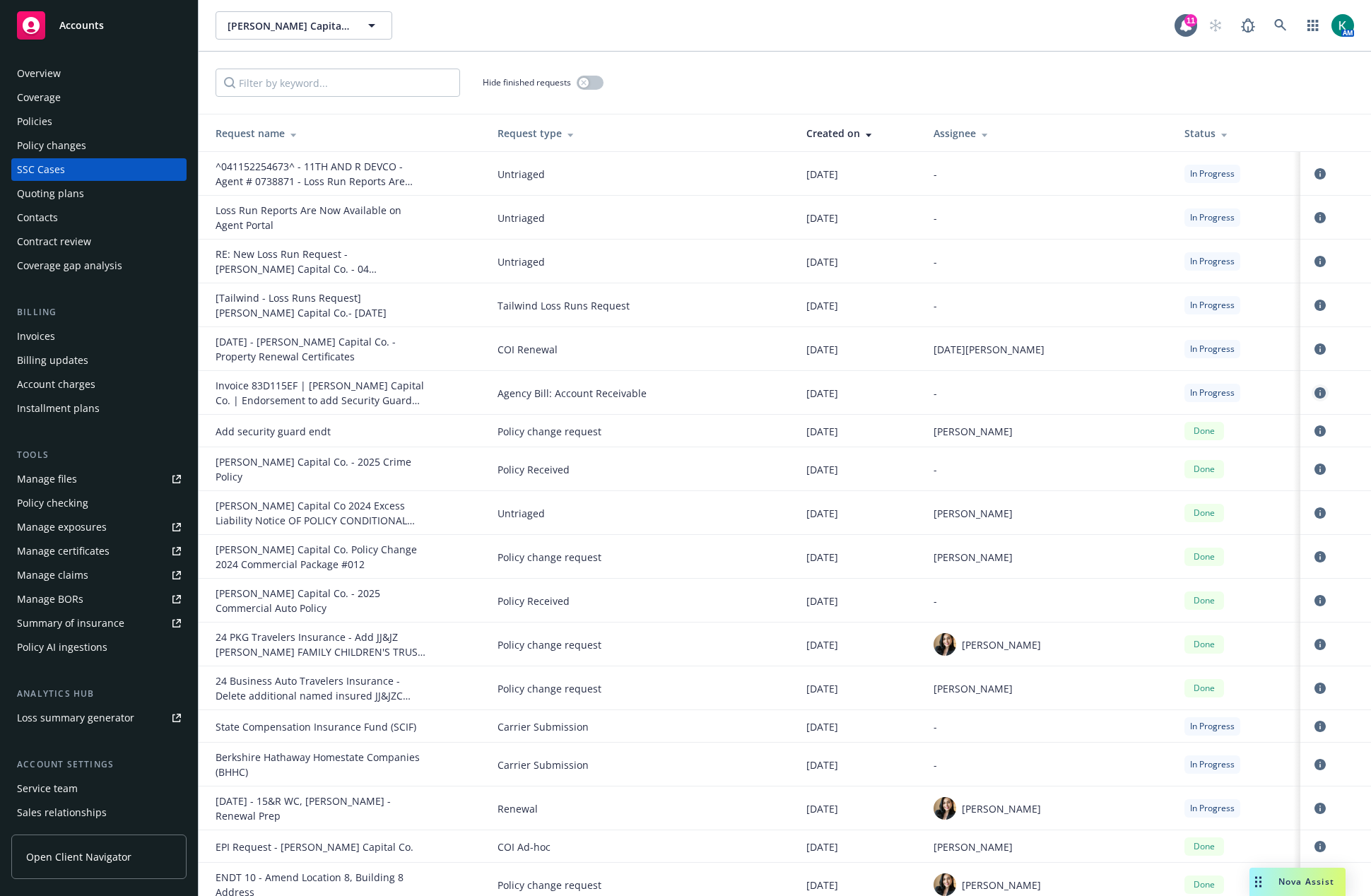
click at [1315, 394] on icon "circleInformation" at bounding box center [1321, 392] width 12 height 12
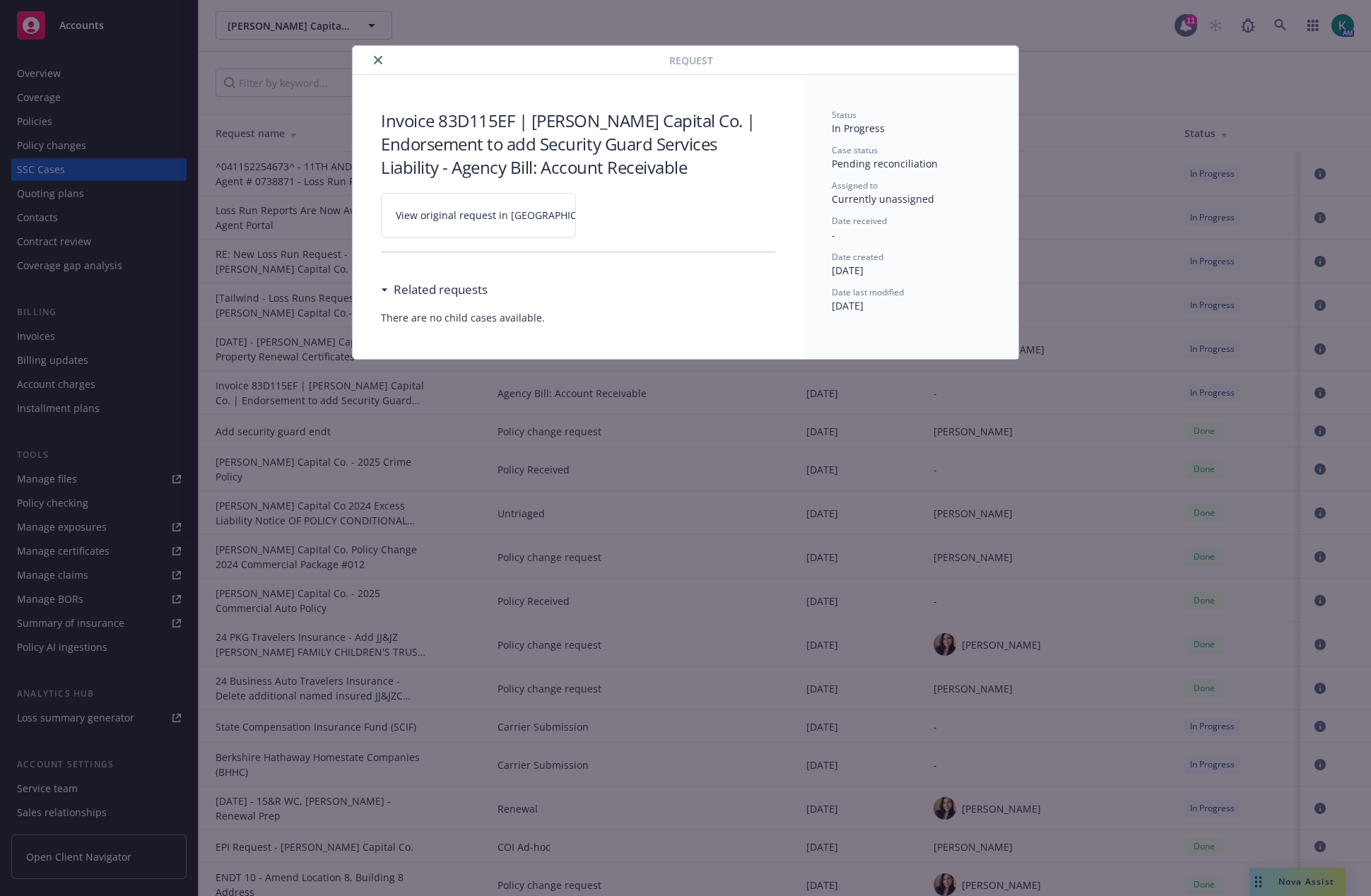
click at [527, 203] on link "View original request in SSC" at bounding box center [478, 215] width 195 height 44
click at [379, 59] on icon "close" at bounding box center [378, 60] width 9 height 9
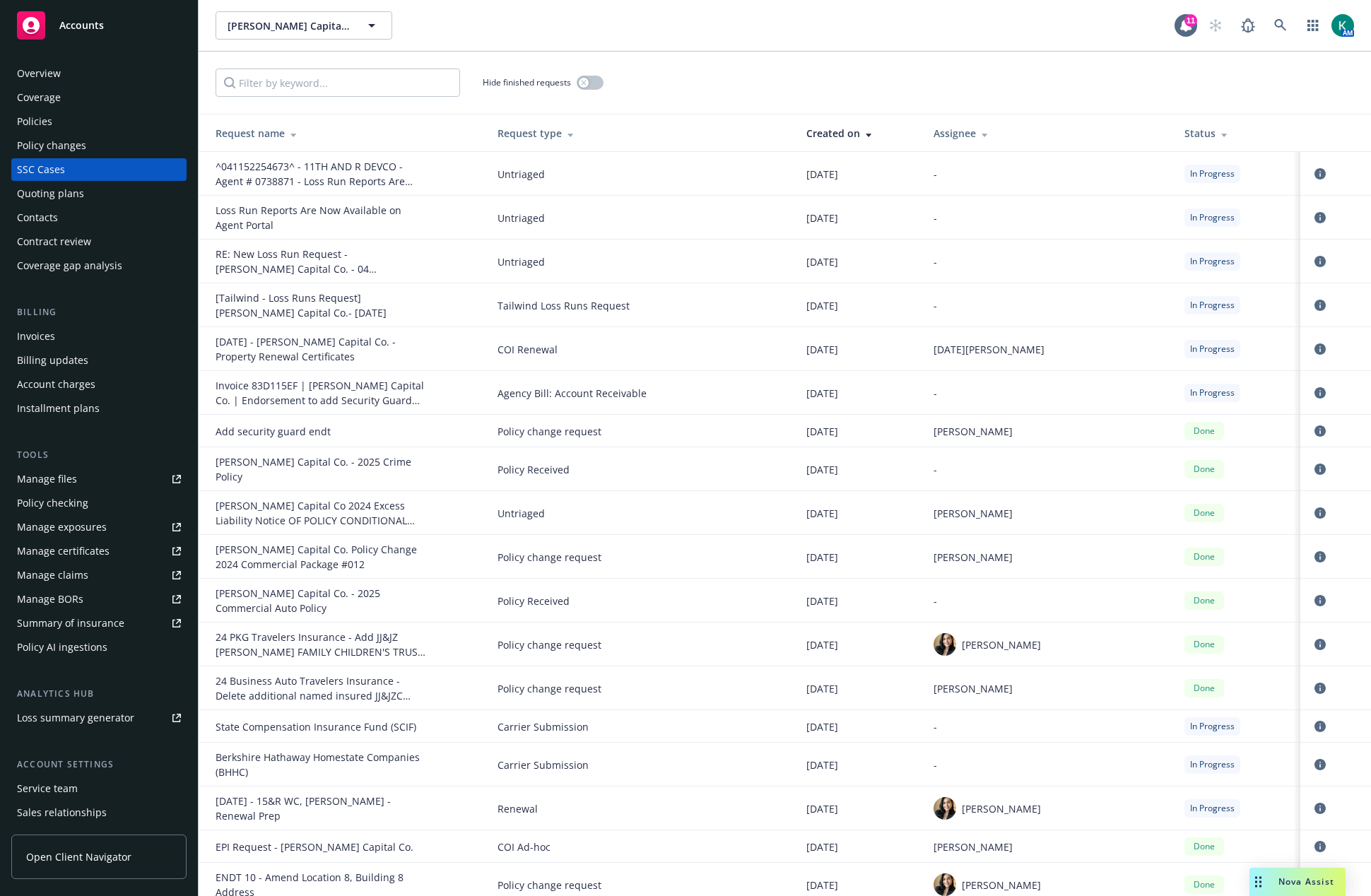
click at [59, 343] on div "Invoices" at bounding box center [98, 336] width 164 height 23
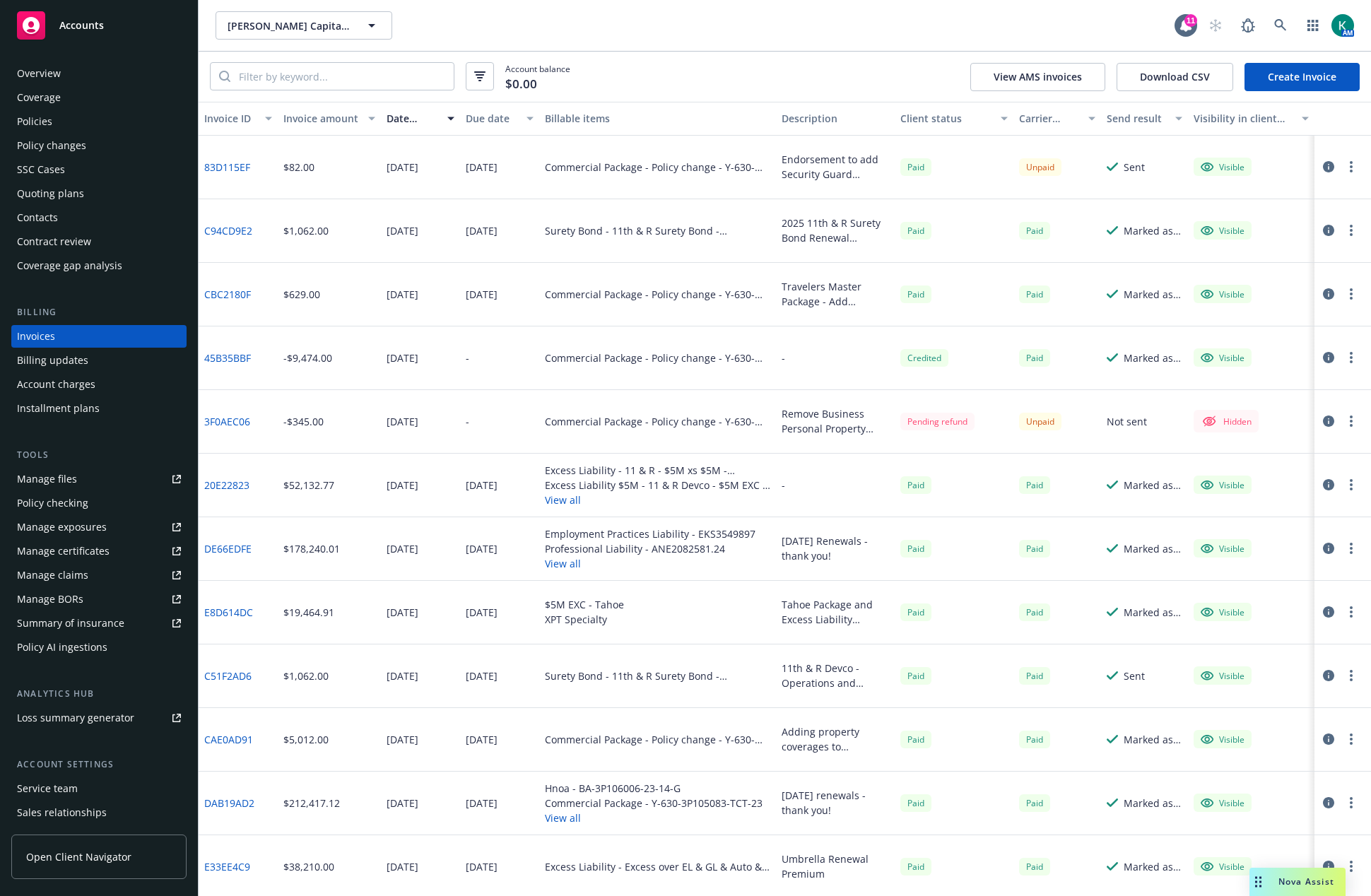
click at [1323, 169] on icon "button" at bounding box center [1328, 166] width 12 height 12
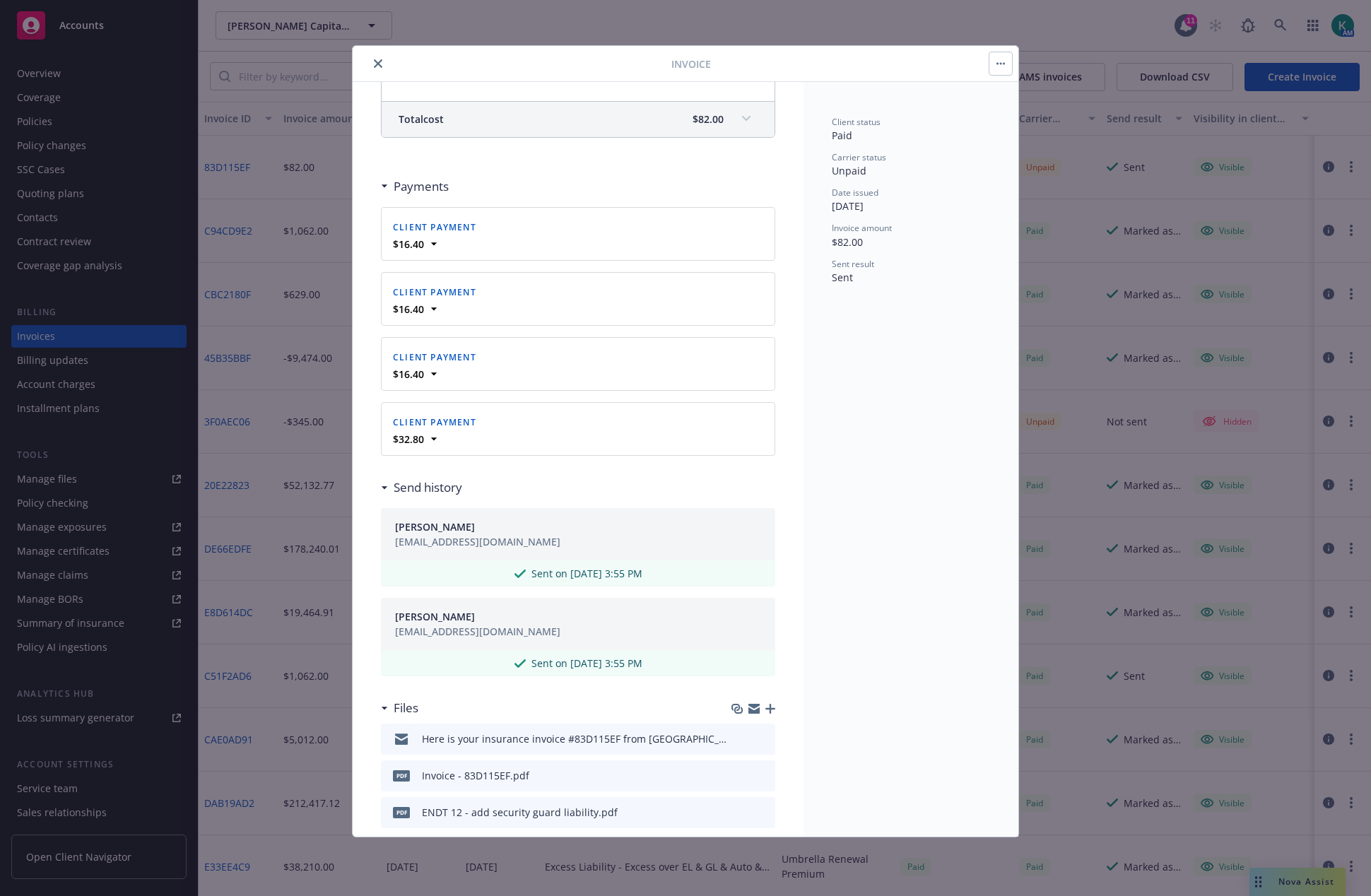
scroll to position [419, 0]
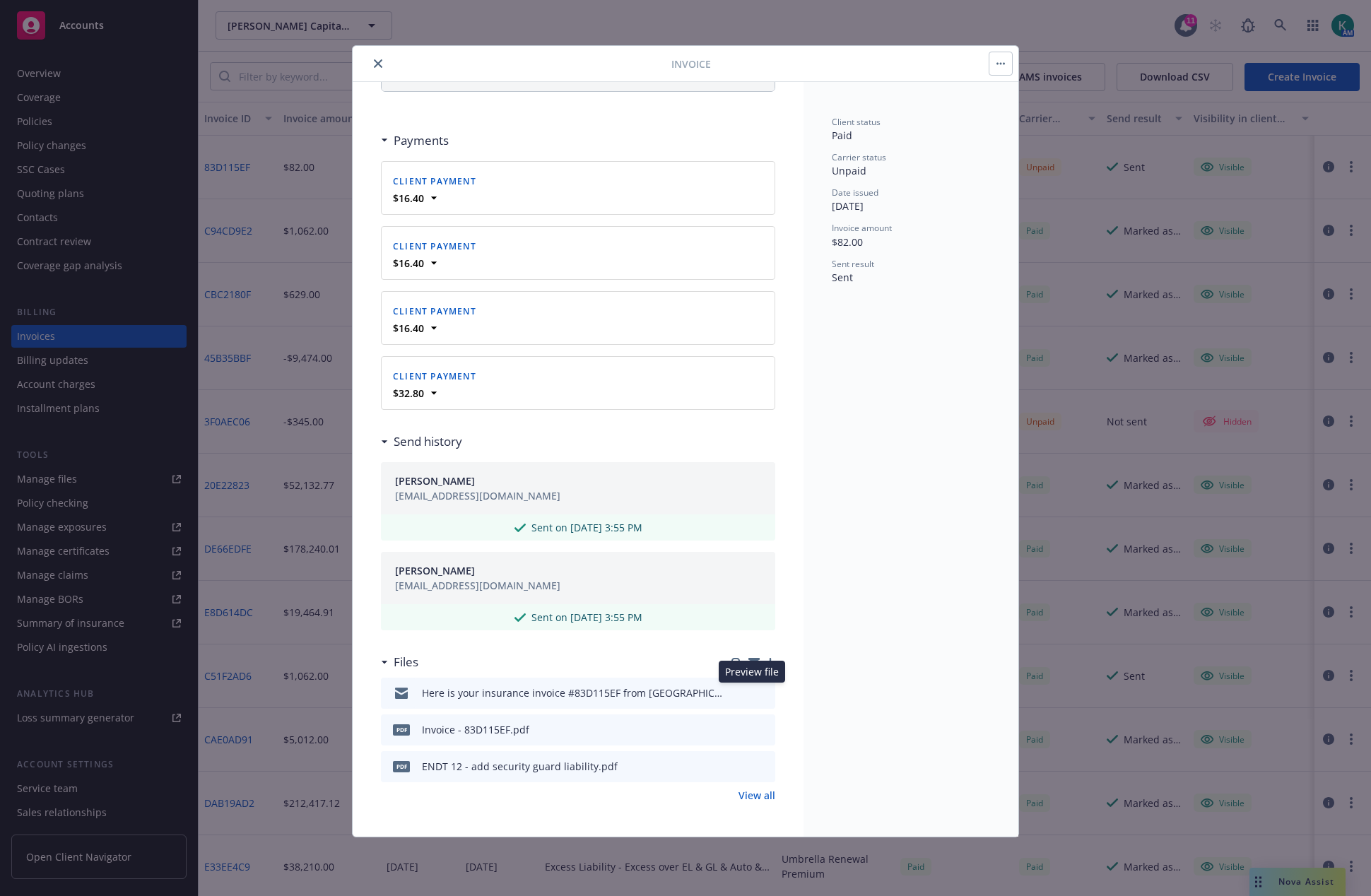
click at [755, 694] on icon "preview file" at bounding box center [762, 691] width 12 height 10
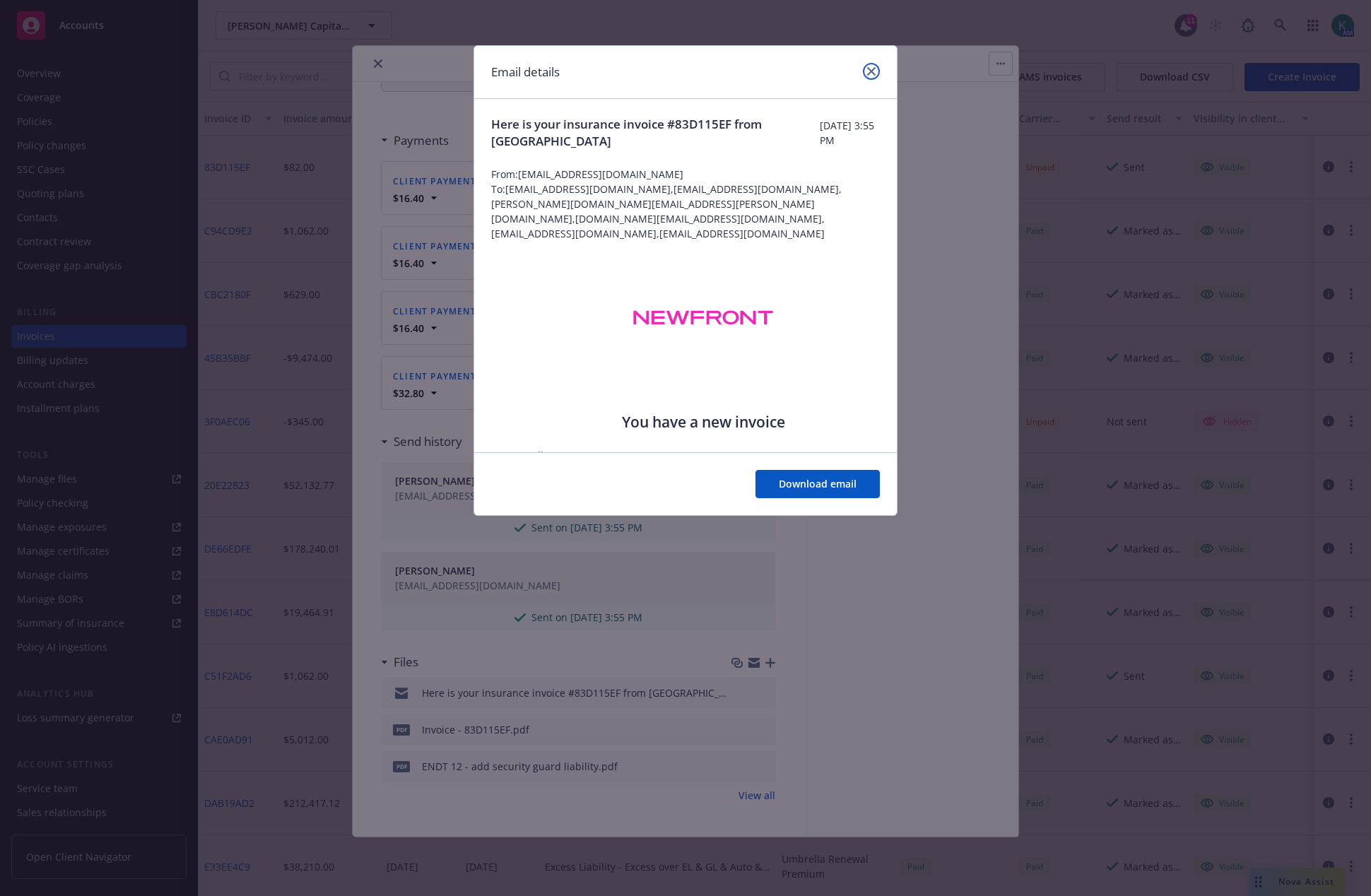
click at [878, 68] on link "close" at bounding box center [871, 71] width 17 height 17
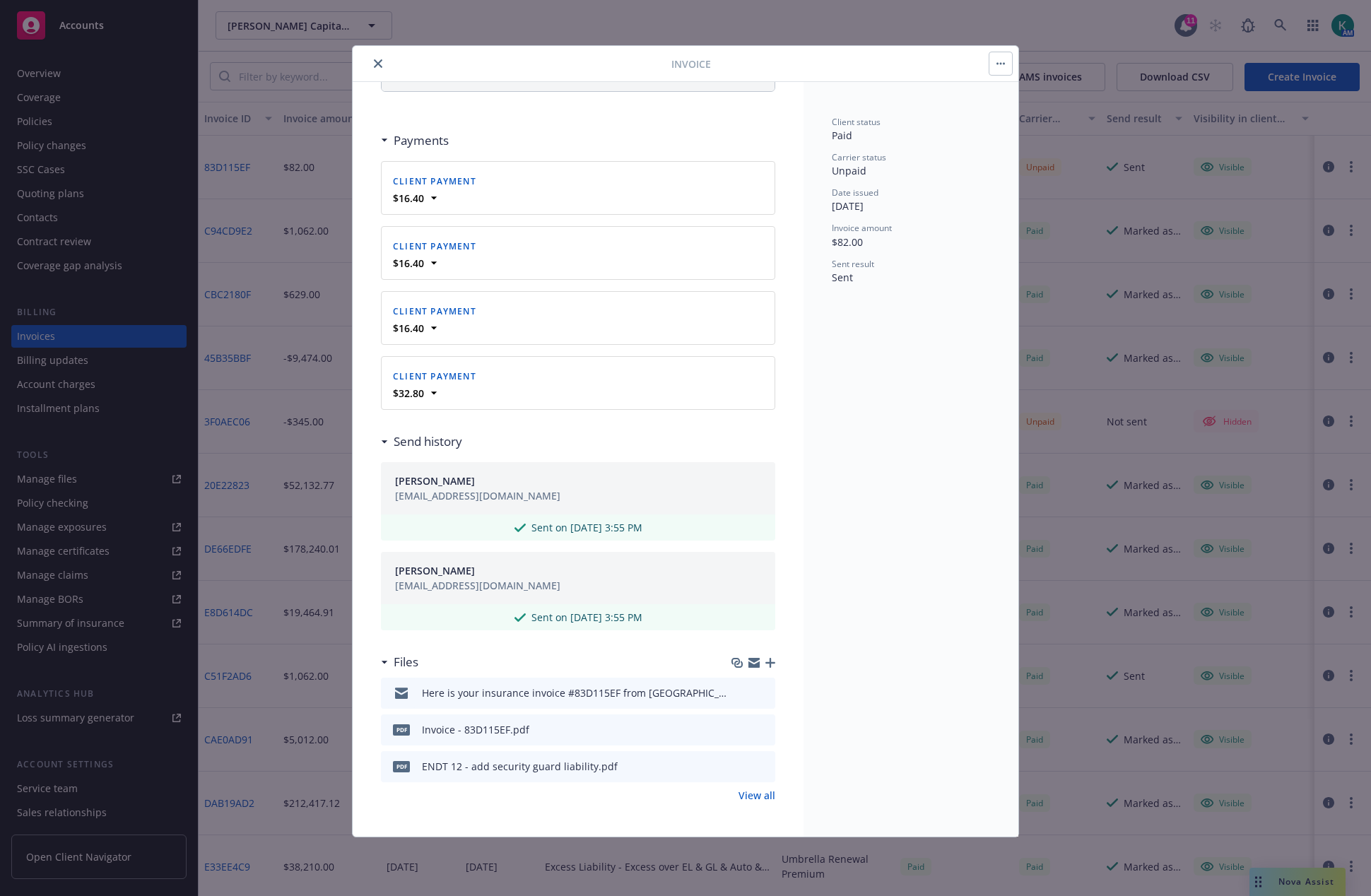
click at [755, 760] on button "preview file" at bounding box center [763, 765] width 16 height 12
click at [759, 689] on div "Here is your insurance invoice #83D115EF from Newfront" at bounding box center [577, 692] width 394 height 31
click at [758, 690] on button "preview file" at bounding box center [763, 691] width 16 height 12
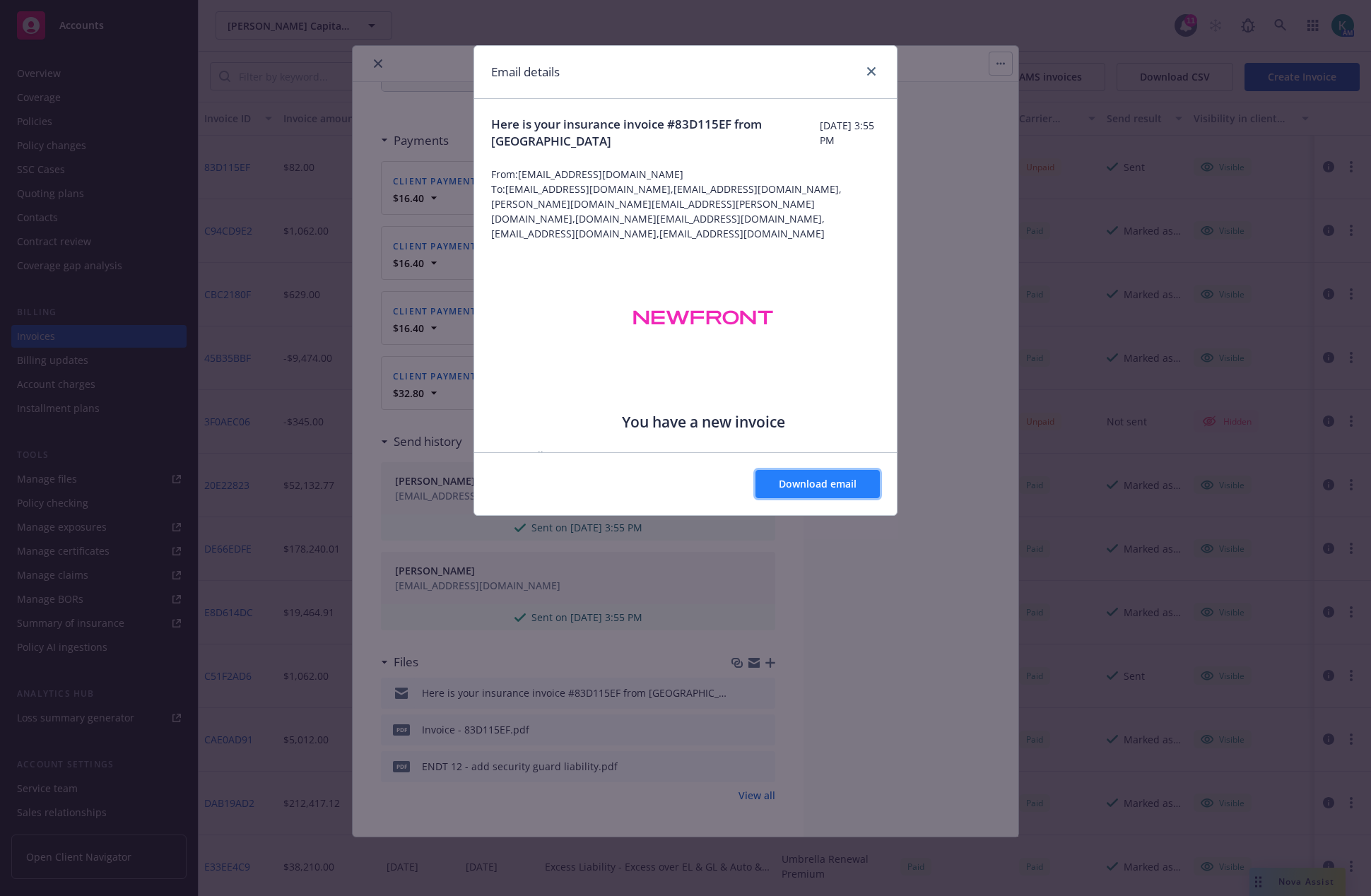
click at [841, 475] on button "Download email" at bounding box center [817, 484] width 124 height 28
drag, startPoint x: 878, startPoint y: 71, endPoint x: 828, endPoint y: 78, distance: 50.5
click at [878, 71] on link "close" at bounding box center [871, 71] width 17 height 17
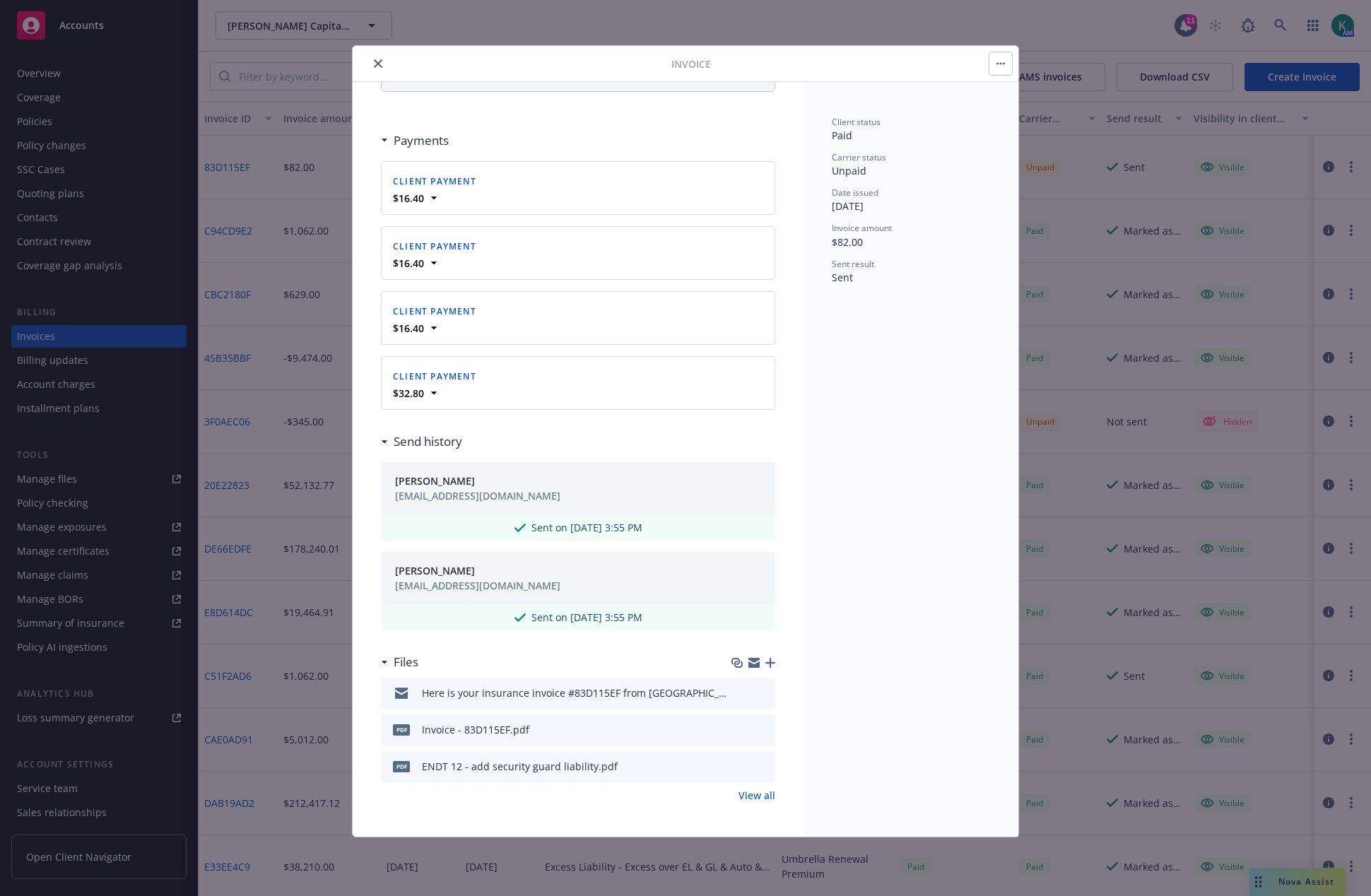
click at [380, 58] on button "close" at bounding box center [377, 63] width 17 height 17
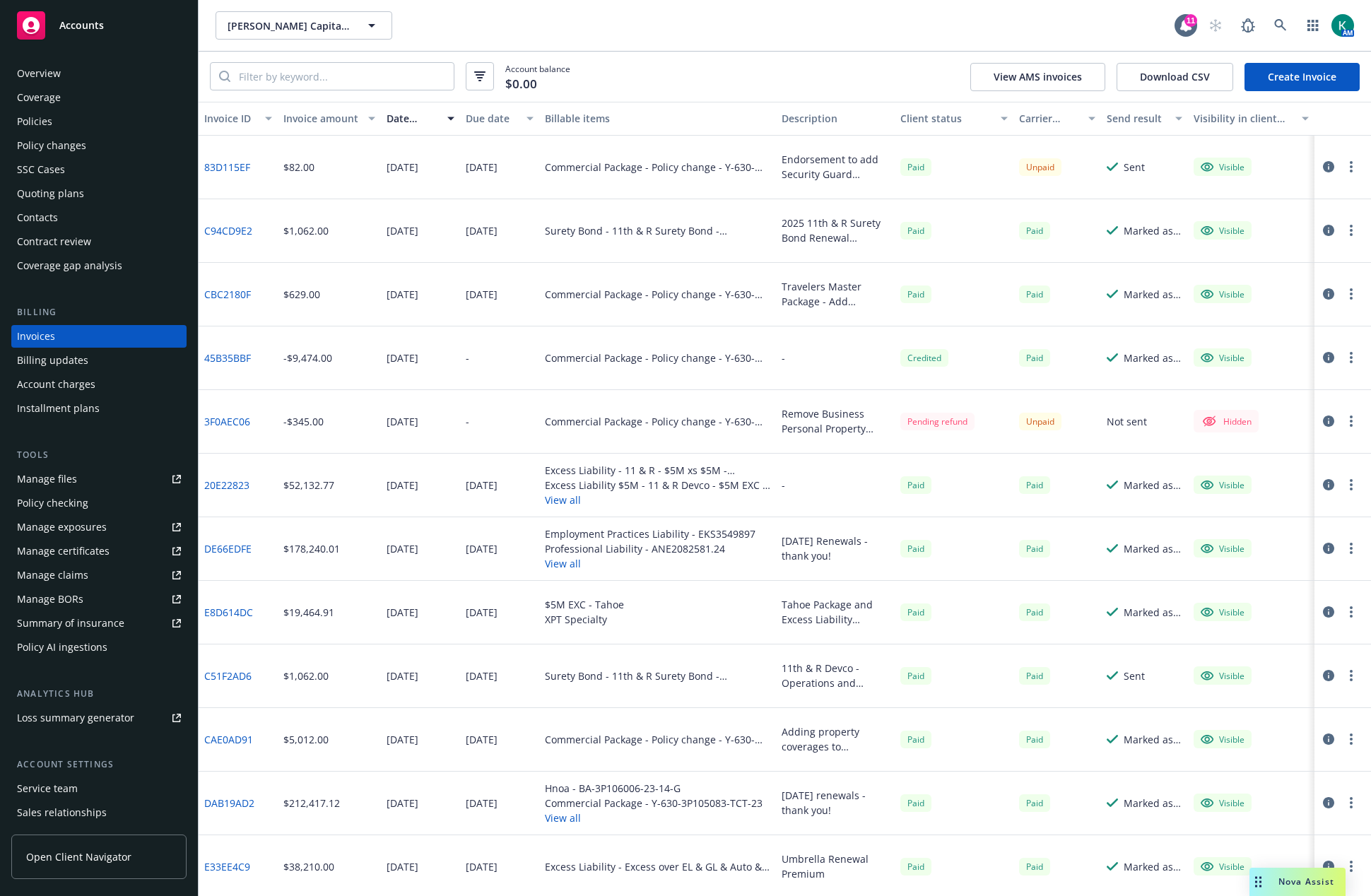
click at [86, 116] on div "Policies" at bounding box center [98, 122] width 164 height 23
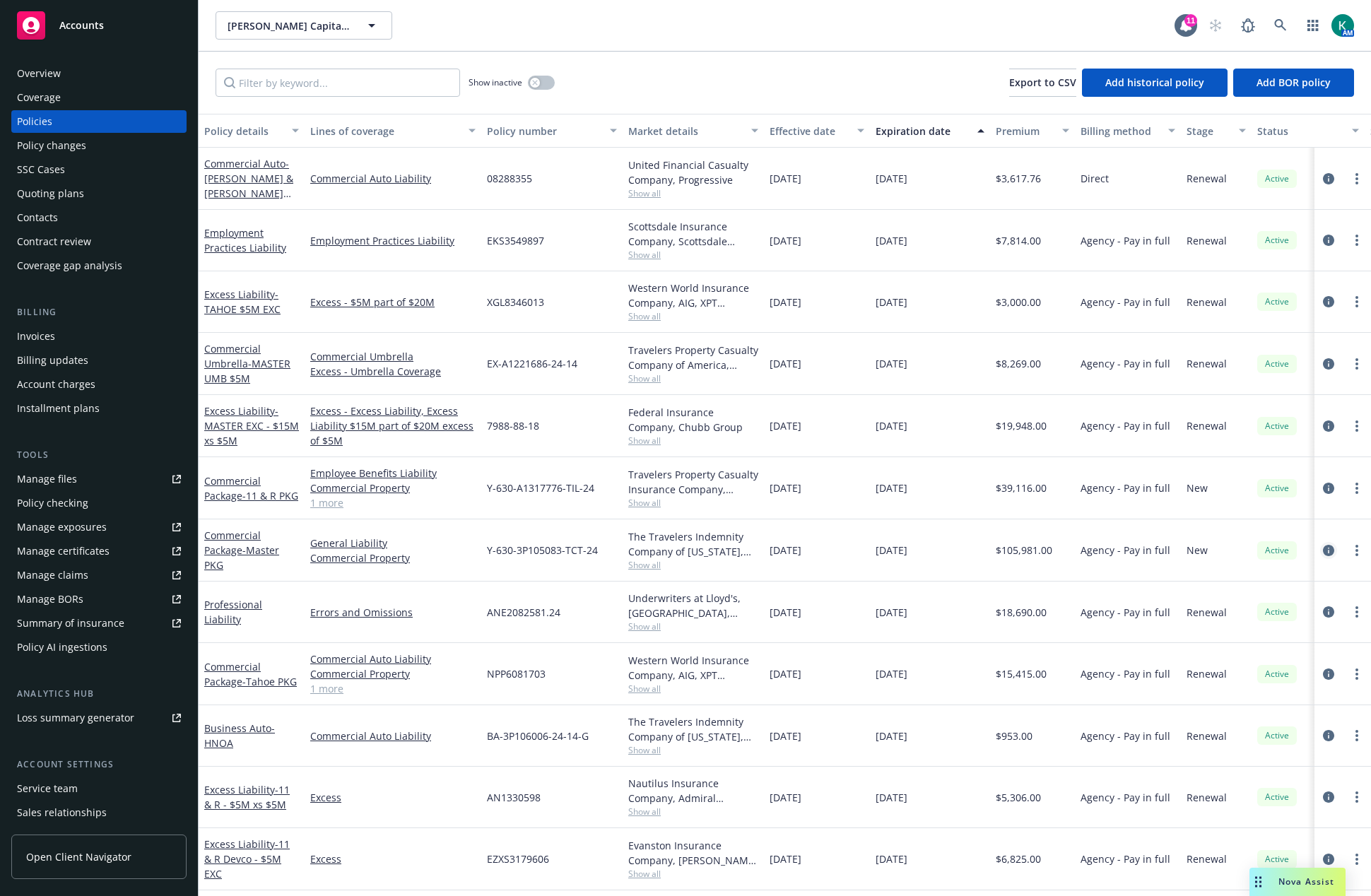
click at [1323, 552] on icon "circleInformation" at bounding box center [1328, 550] width 12 height 12
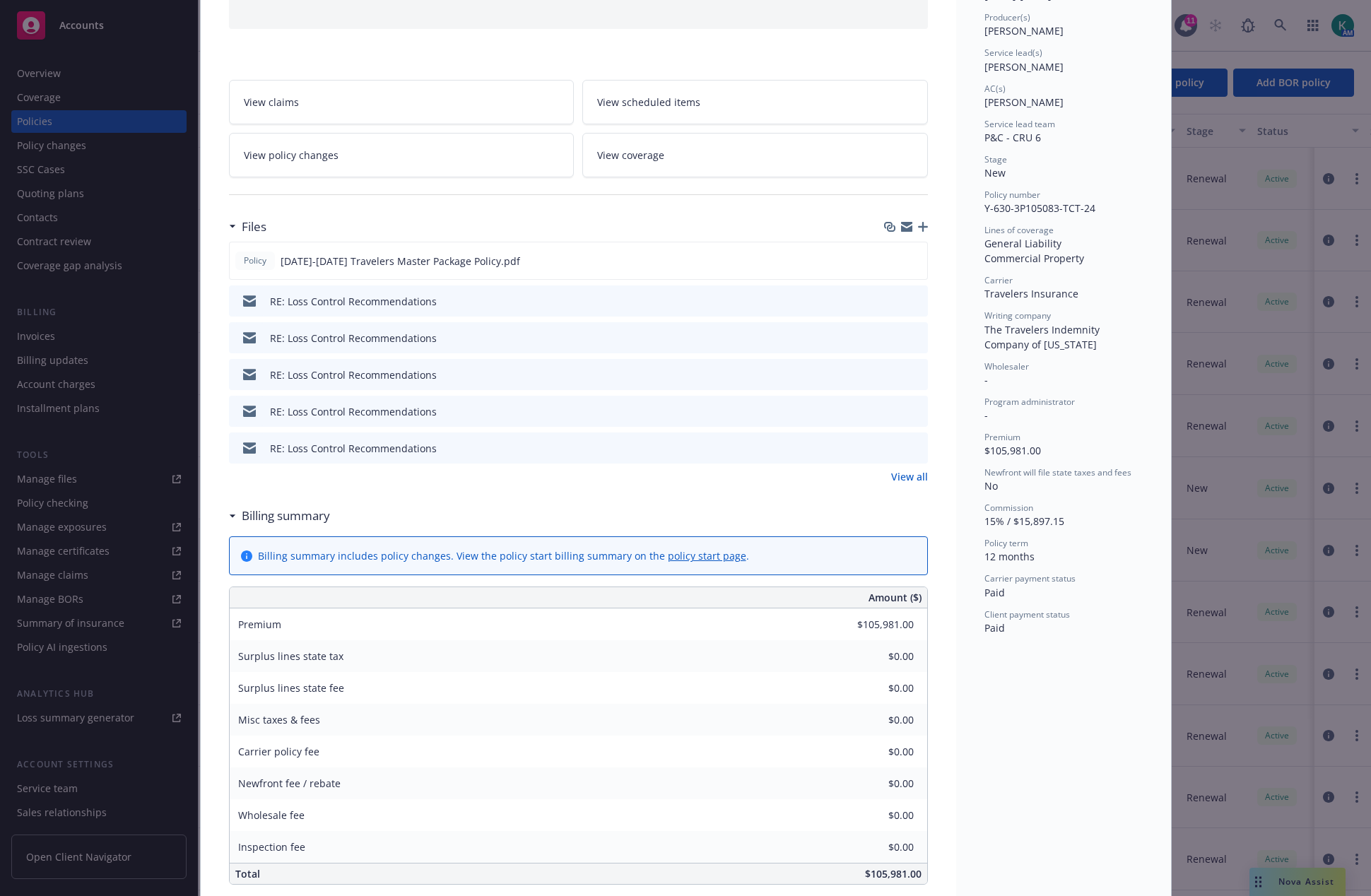
scroll to position [212, 0]
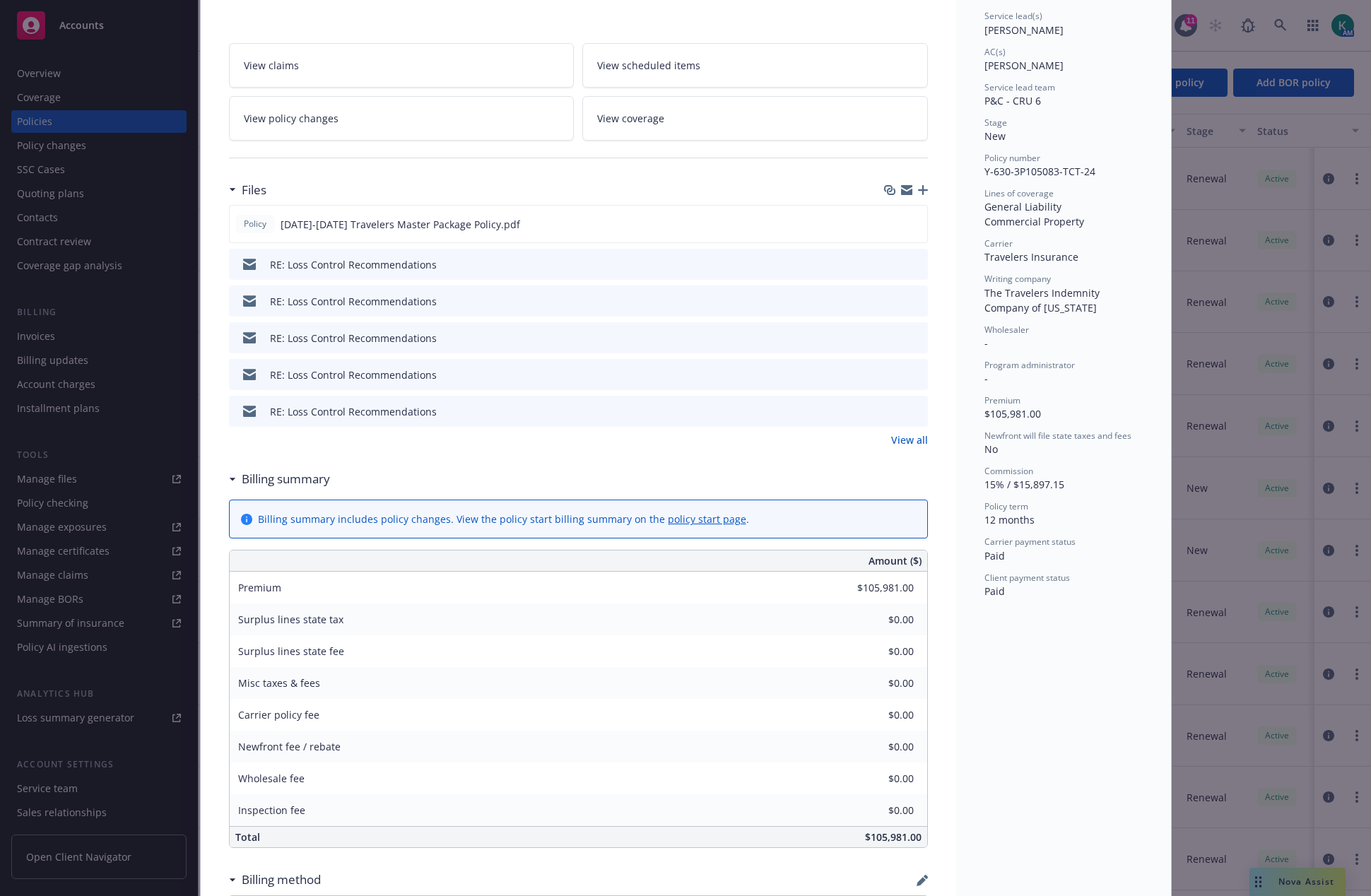
click at [917, 439] on link "View all" at bounding box center [910, 439] width 37 height 15
